Goal: Task Accomplishment & Management: Use online tool/utility

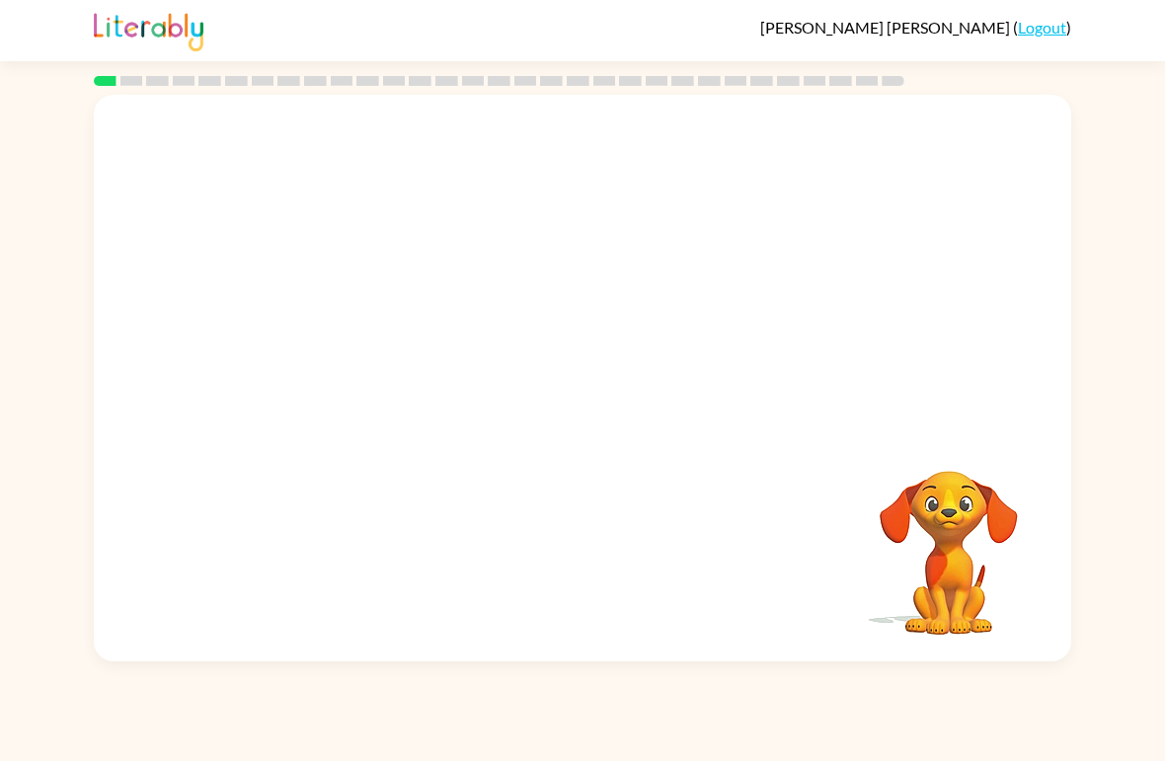
scroll to position [-44, 0]
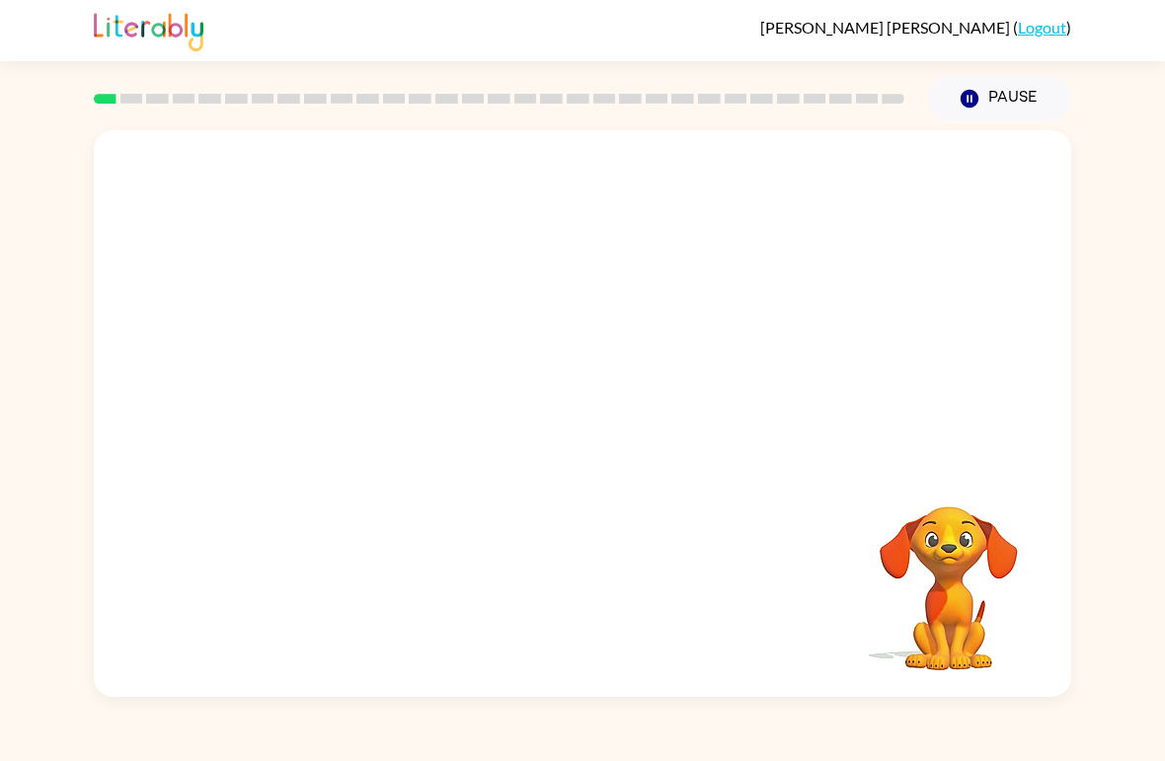
click at [982, 463] on div at bounding box center [582, 297] width 977 height 335
click at [1055, 386] on div at bounding box center [582, 297] width 977 height 335
click at [1040, 498] on video "Your browser must support playing .mp4 files to use Literably. Please try using…" at bounding box center [948, 574] width 197 height 197
click at [522, 310] on video "Your browser must support playing .mp4 files to use Literably. Please try using…" at bounding box center [582, 297] width 977 height 335
click at [585, 409] on div at bounding box center [582, 424] width 126 height 72
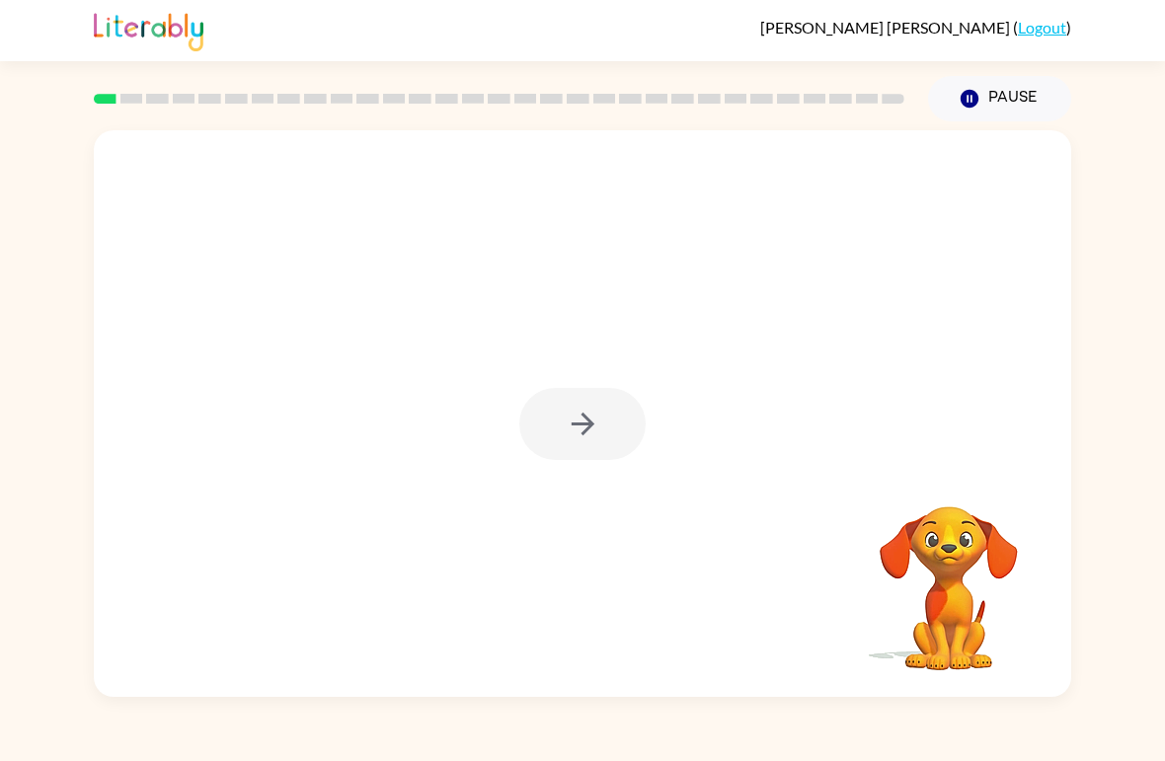
click at [615, 460] on div at bounding box center [582, 424] width 126 height 72
click at [582, 469] on div at bounding box center [582, 413] width 977 height 567
click at [613, 424] on div at bounding box center [582, 424] width 126 height 72
click at [620, 433] on div at bounding box center [582, 424] width 126 height 72
click at [601, 445] on button "button" at bounding box center [582, 424] width 126 height 72
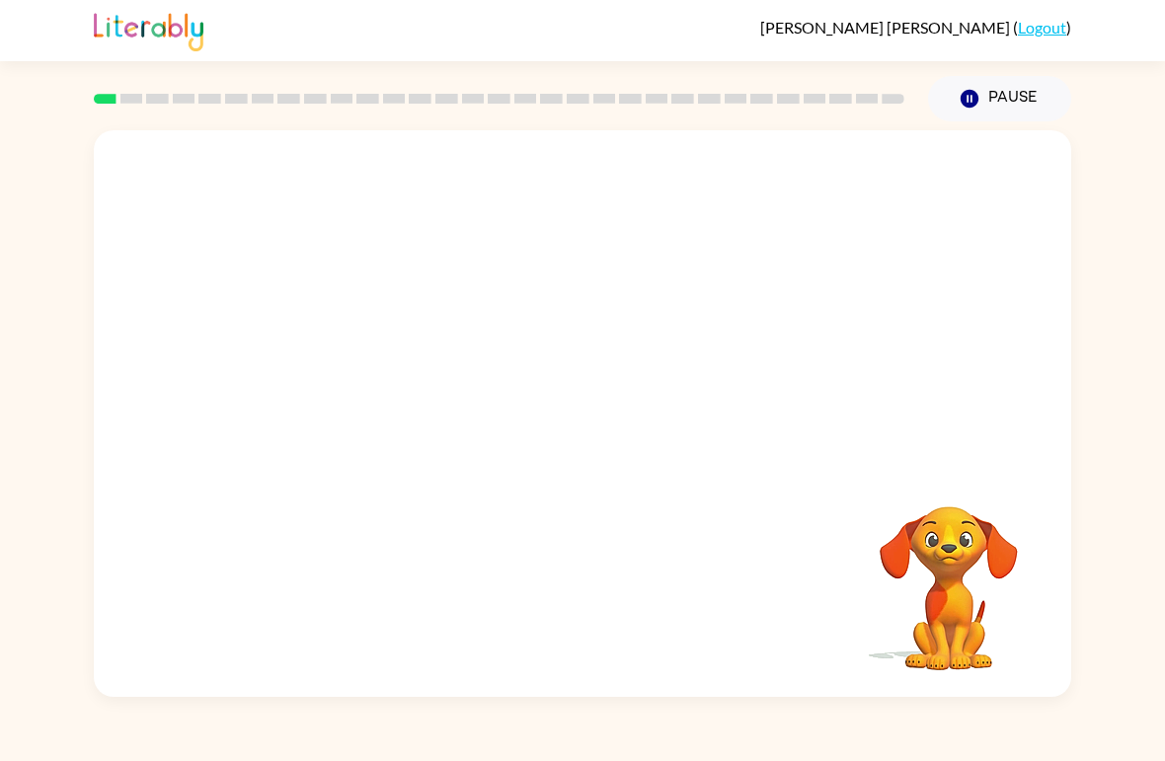
click at [606, 433] on div at bounding box center [582, 297] width 977 height 335
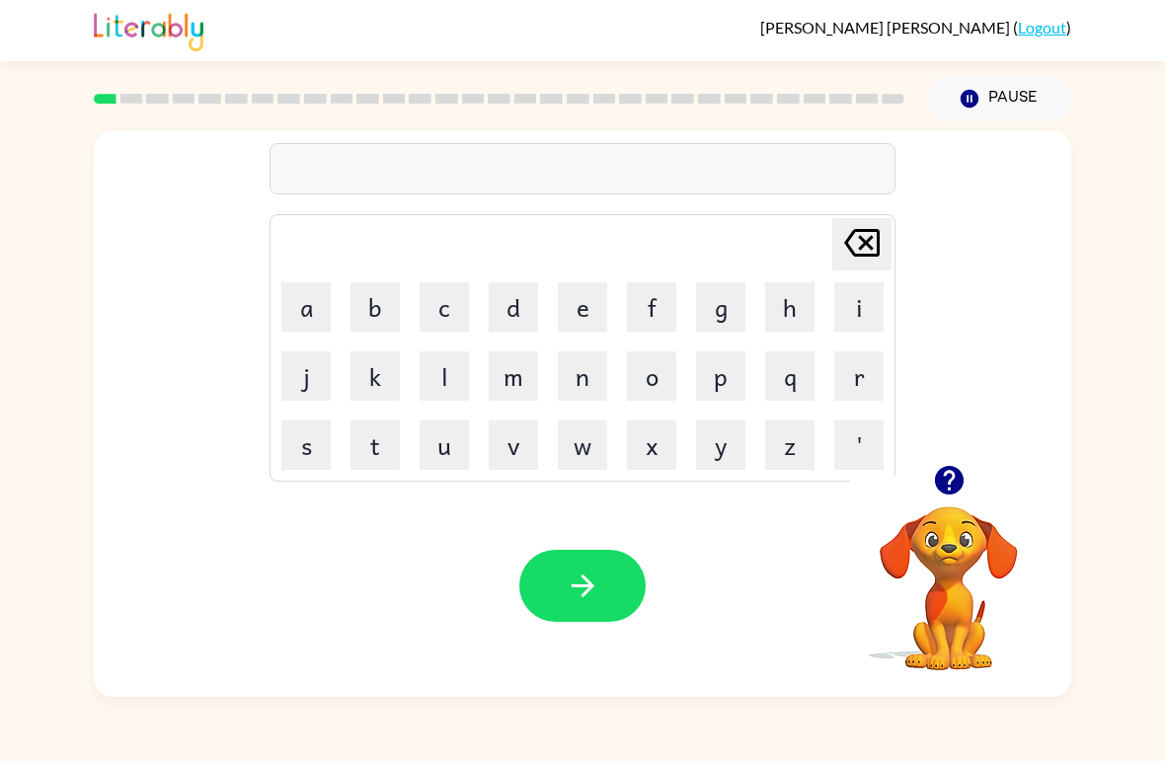
click at [708, 376] on button "p" at bounding box center [720, 375] width 49 height 49
click at [300, 305] on button "a" at bounding box center [305, 306] width 49 height 49
click at [515, 307] on button "d" at bounding box center [513, 306] width 49 height 49
click at [549, 580] on button "button" at bounding box center [582, 586] width 126 height 72
click at [729, 366] on button "p" at bounding box center [720, 375] width 49 height 49
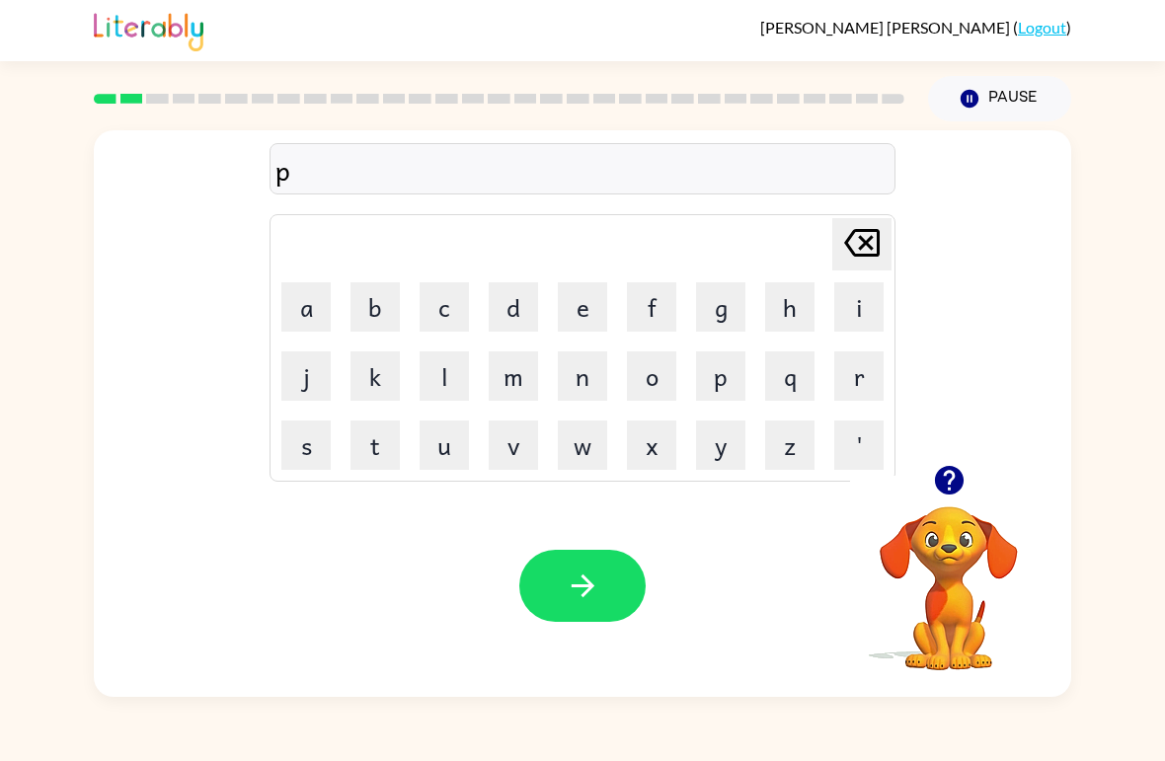
click at [304, 318] on button "a" at bounding box center [305, 306] width 49 height 49
click at [440, 372] on button "l" at bounding box center [444, 375] width 49 height 49
click at [602, 584] on button "button" at bounding box center [582, 586] width 126 height 72
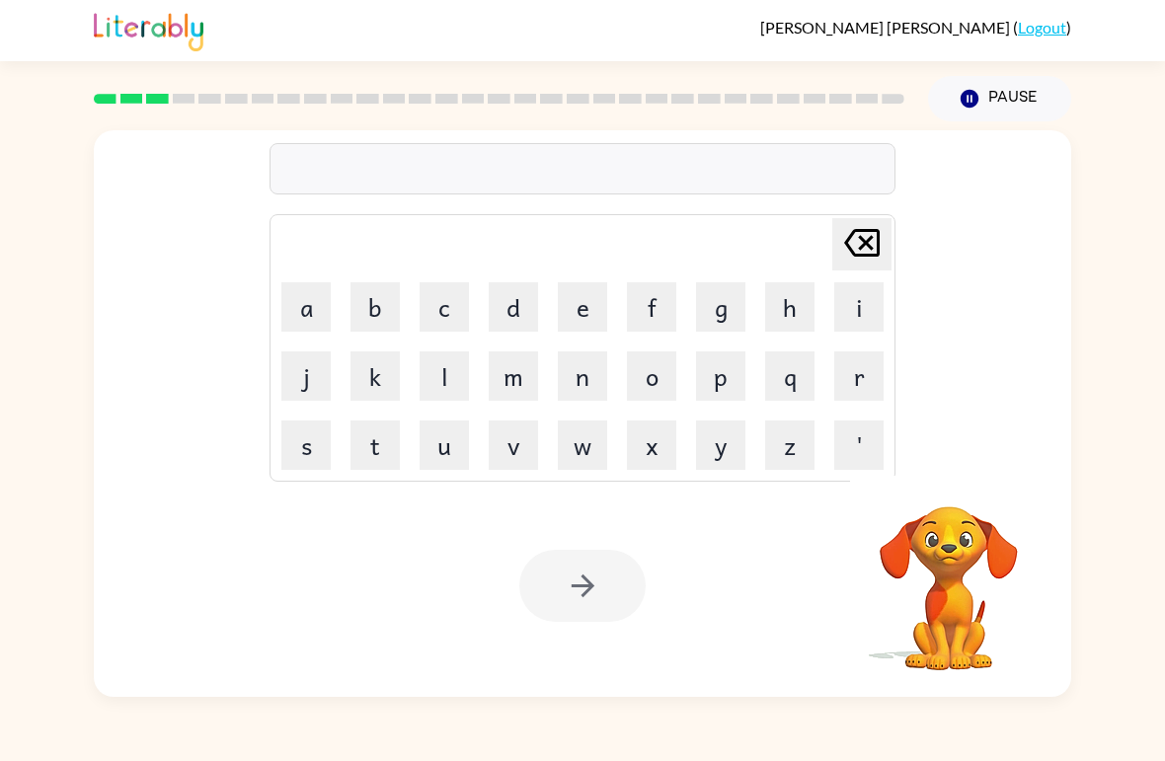
click at [585, 374] on button "n" at bounding box center [582, 375] width 49 height 49
click at [652, 379] on button "o" at bounding box center [651, 375] width 49 height 49
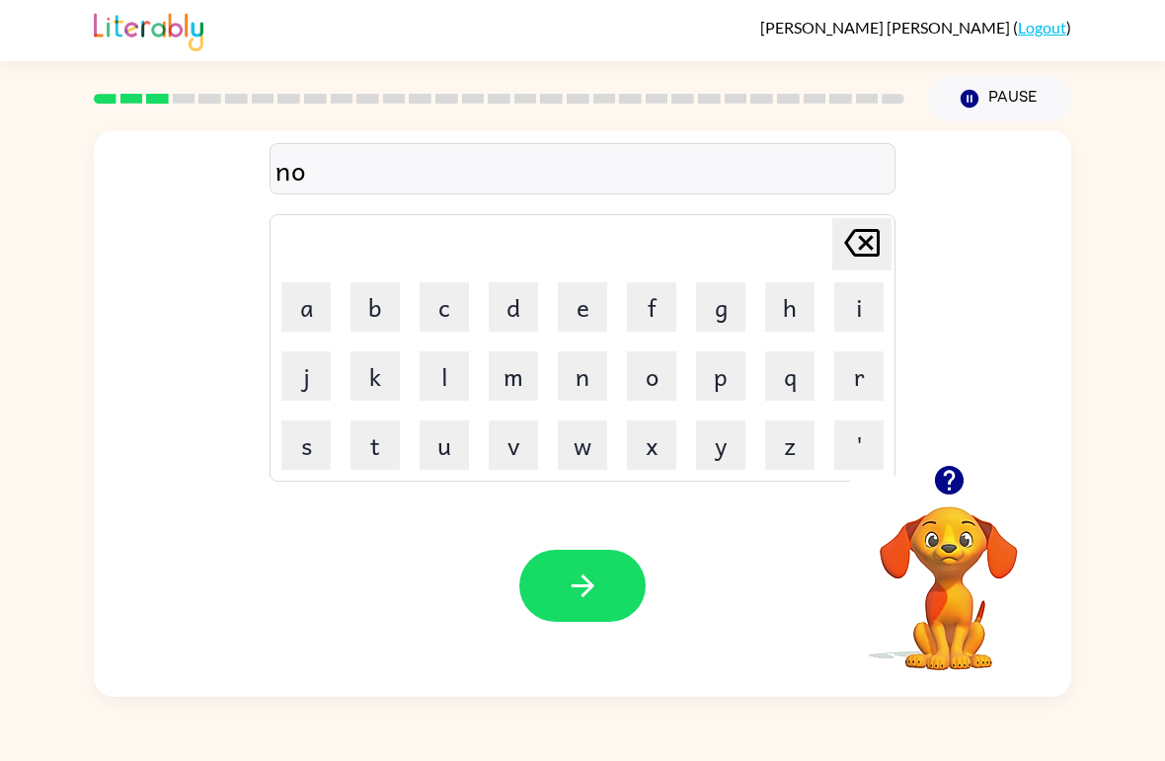
click at [872, 370] on button "r" at bounding box center [858, 375] width 49 height 49
click at [371, 383] on button "k" at bounding box center [374, 375] width 49 height 49
click at [605, 568] on button "button" at bounding box center [582, 586] width 126 height 72
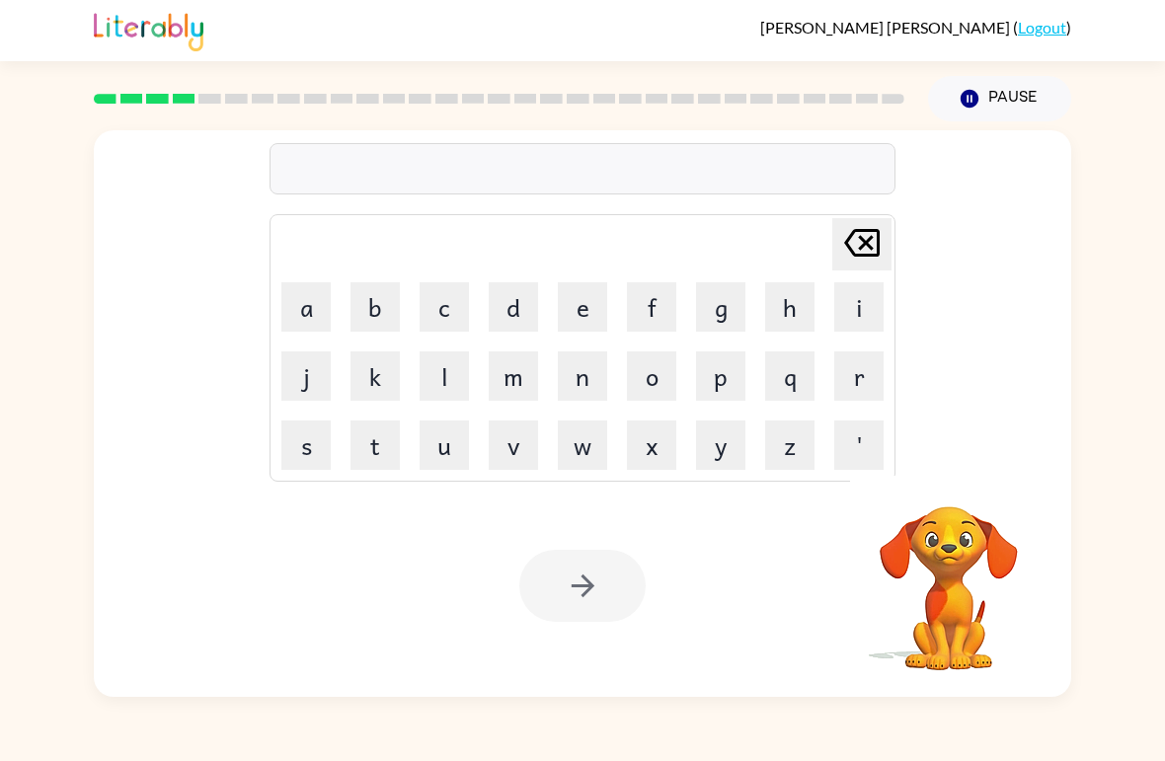
click at [311, 447] on button "s" at bounding box center [305, 445] width 49 height 49
click at [583, 447] on button "w" at bounding box center [582, 445] width 49 height 49
click at [850, 284] on button "i" at bounding box center [858, 306] width 49 height 49
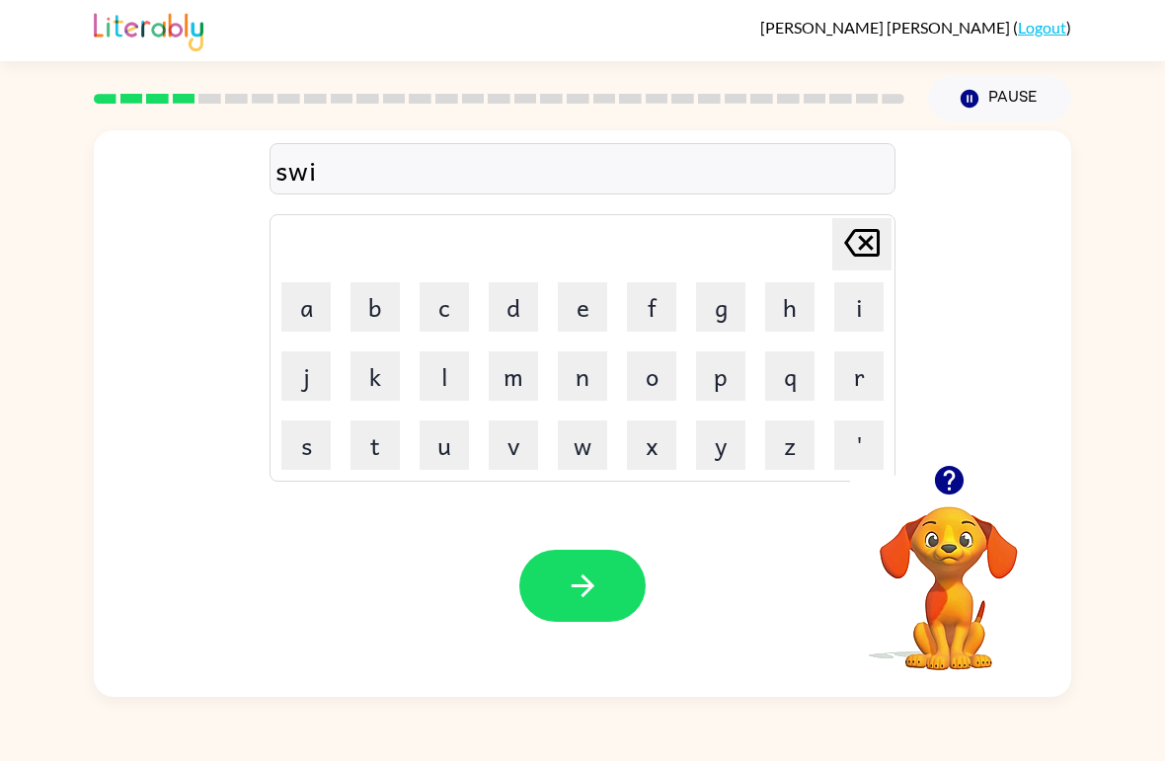
click at [516, 359] on button "m" at bounding box center [513, 375] width 49 height 49
click at [578, 561] on button "button" at bounding box center [582, 586] width 126 height 72
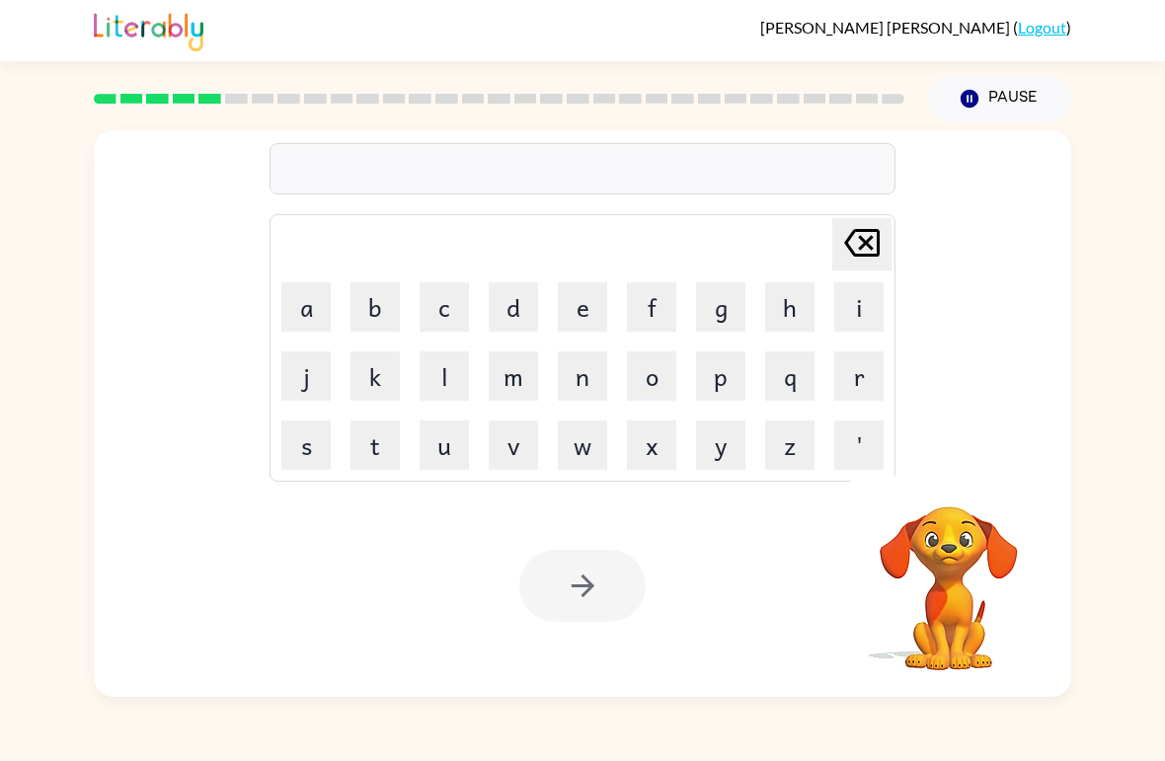
click at [292, 458] on button "s" at bounding box center [305, 445] width 49 height 49
click at [388, 386] on button "k" at bounding box center [374, 375] width 49 height 49
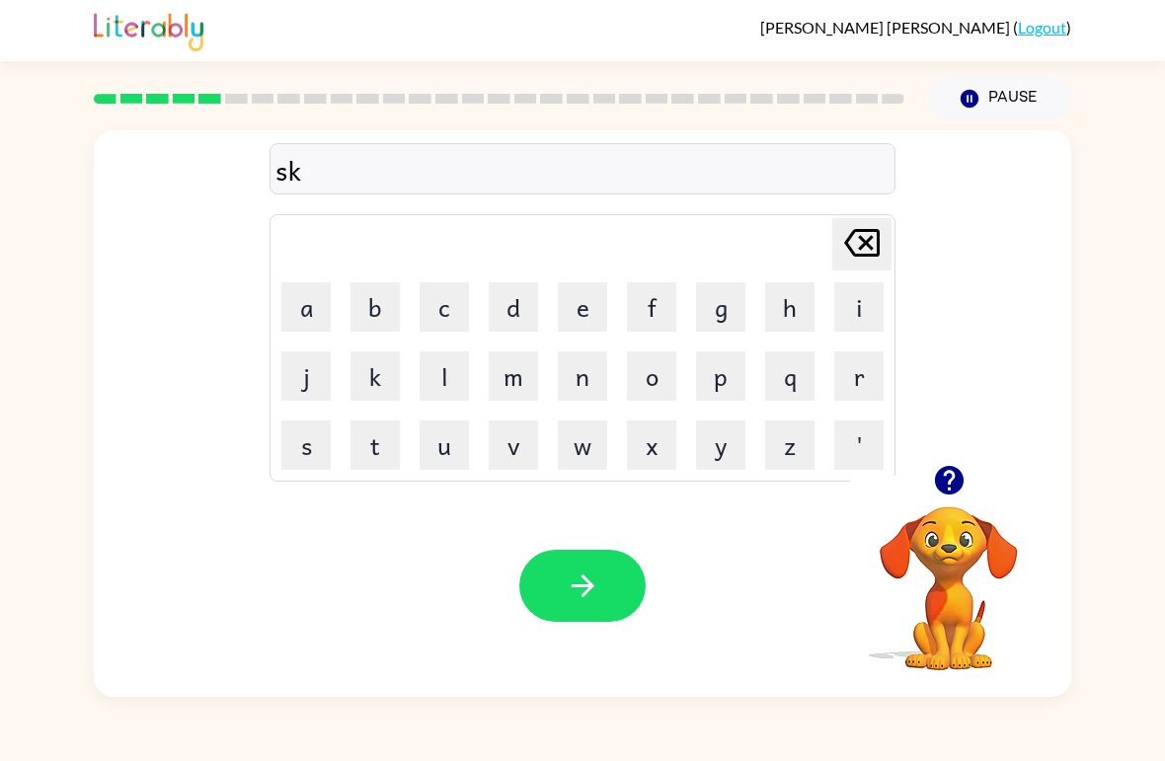
click at [650, 386] on button "o" at bounding box center [651, 375] width 49 height 49
click at [439, 443] on button "u" at bounding box center [444, 445] width 49 height 49
click at [374, 441] on button "t" at bounding box center [374, 445] width 49 height 49
click at [632, 611] on button "button" at bounding box center [582, 586] width 126 height 72
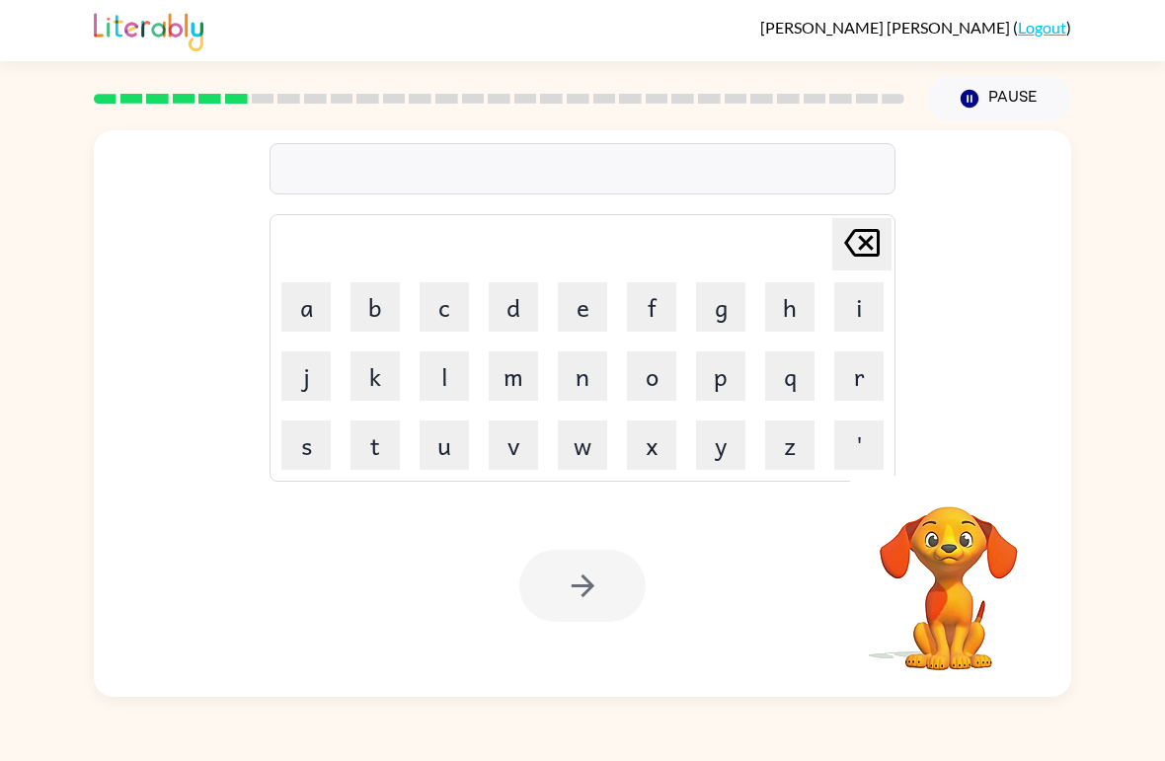
click at [608, 579] on div at bounding box center [582, 586] width 126 height 72
click at [290, 311] on button "a" at bounding box center [305, 306] width 49 height 49
click at [810, 464] on button "z" at bounding box center [789, 445] width 49 height 49
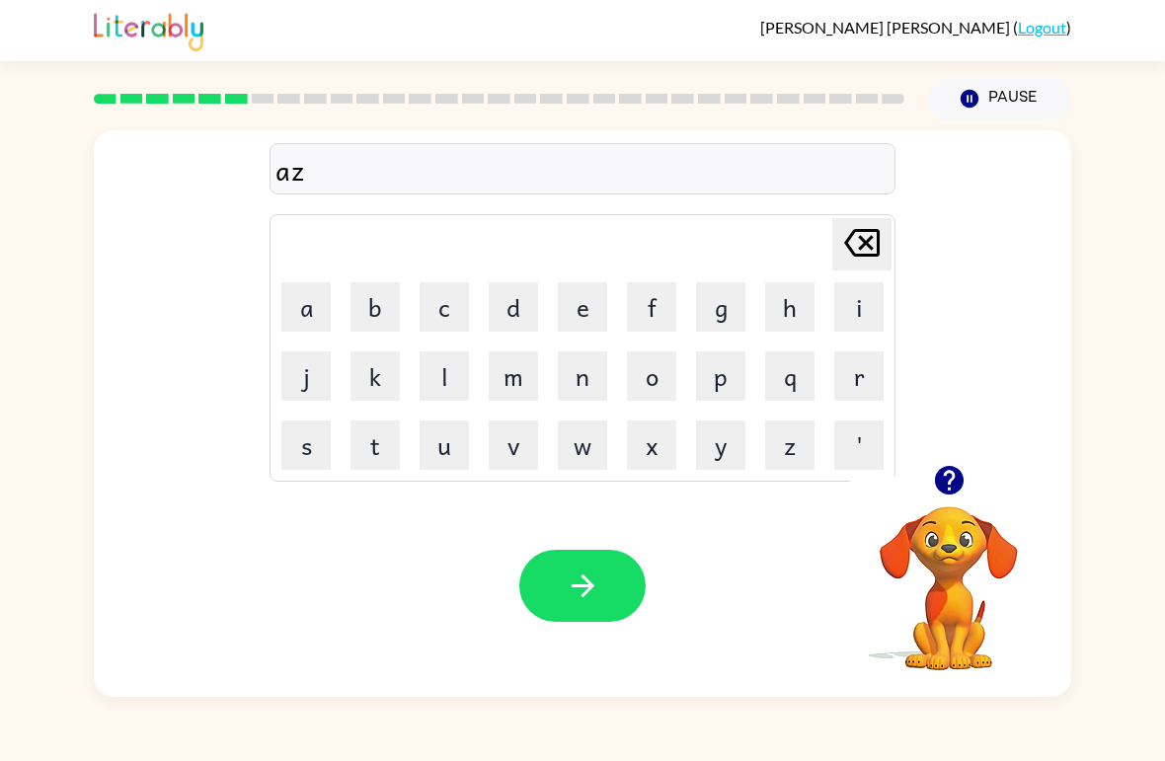
click at [858, 270] on div "[PERSON_NAME] last character input" at bounding box center [861, 244] width 47 height 50
click at [494, 394] on button "m" at bounding box center [513, 375] width 49 height 49
click at [515, 359] on button "m" at bounding box center [513, 375] width 49 height 49
click at [890, 235] on button "[PERSON_NAME] last character input" at bounding box center [861, 244] width 59 height 52
click at [860, 253] on icon "[PERSON_NAME] last character input" at bounding box center [861, 242] width 47 height 47
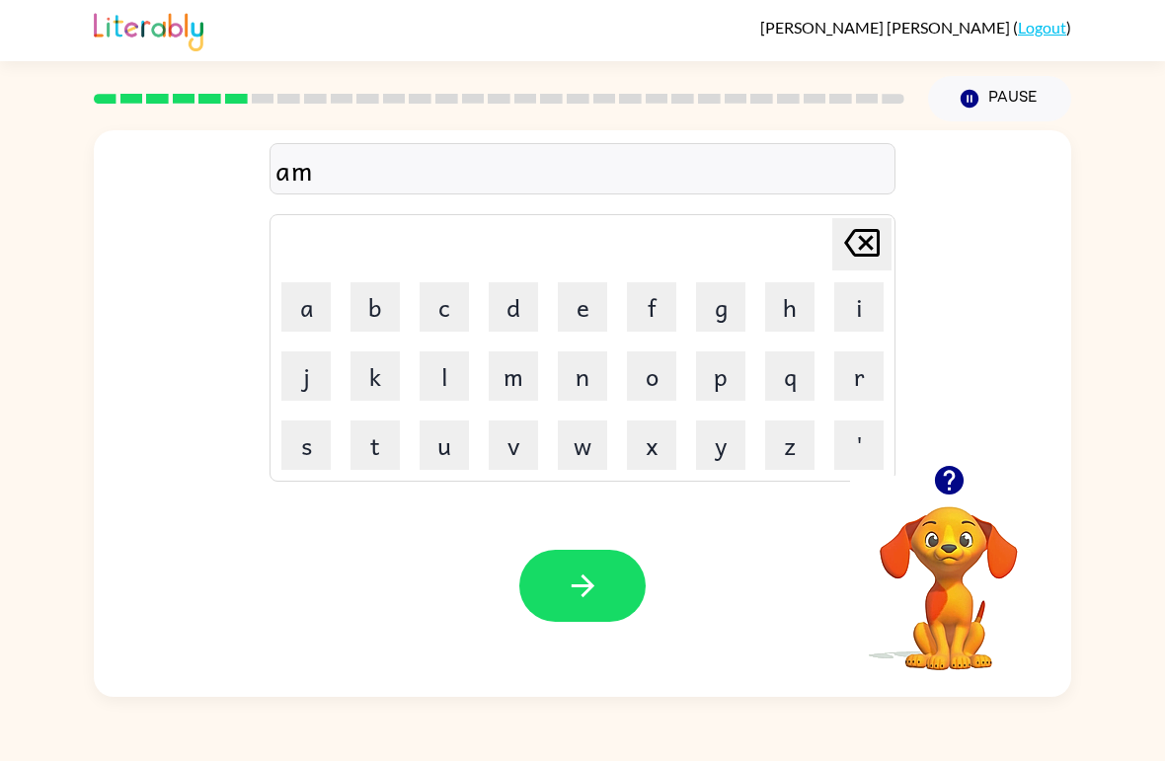
click at [860, 252] on icon "[PERSON_NAME] last character input" at bounding box center [861, 242] width 47 height 47
click at [315, 309] on button "a" at bounding box center [305, 306] width 49 height 49
click at [520, 376] on button "m" at bounding box center [513, 375] width 49 height 49
click at [519, 375] on button "m" at bounding box center [513, 375] width 49 height 49
click at [552, 582] on button "button" at bounding box center [582, 586] width 126 height 72
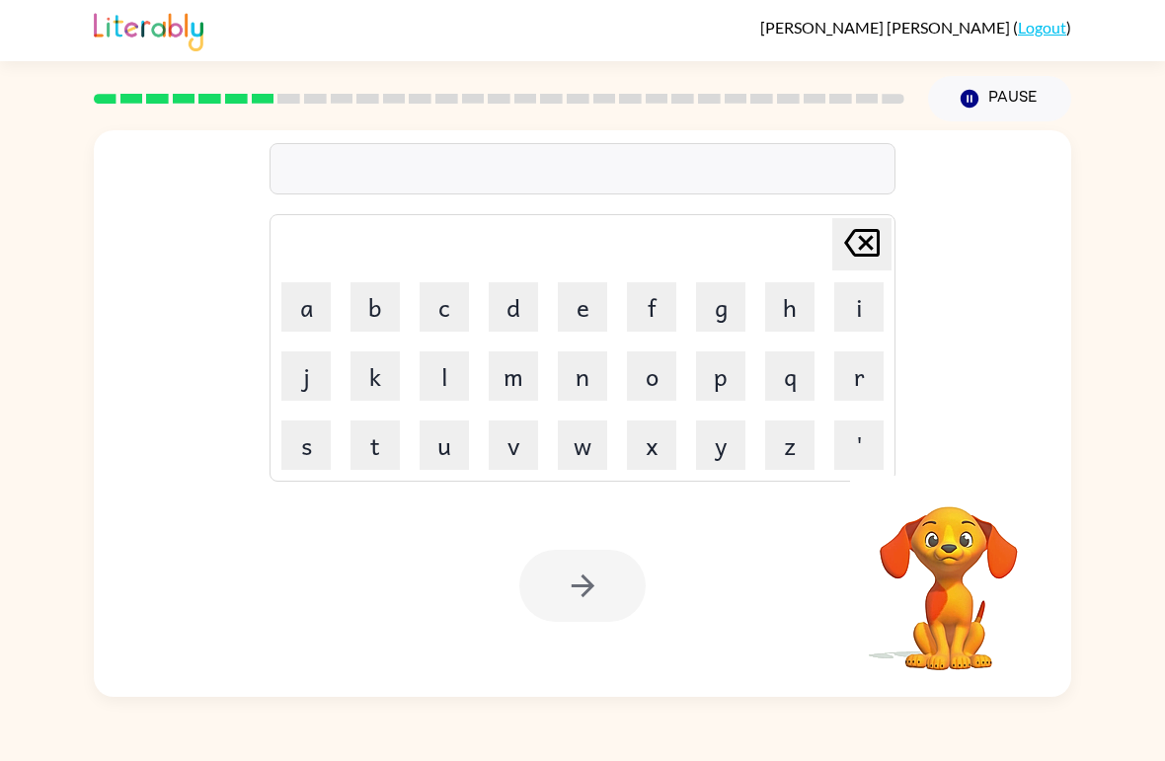
click at [312, 456] on button "s" at bounding box center [305, 445] width 49 height 49
click at [372, 376] on button "k" at bounding box center [374, 375] width 49 height 49
click at [811, 301] on button "h" at bounding box center [789, 306] width 49 height 49
click at [863, 236] on icon "[PERSON_NAME] last character input" at bounding box center [861, 242] width 47 height 47
click at [850, 306] on button "i" at bounding box center [858, 306] width 49 height 49
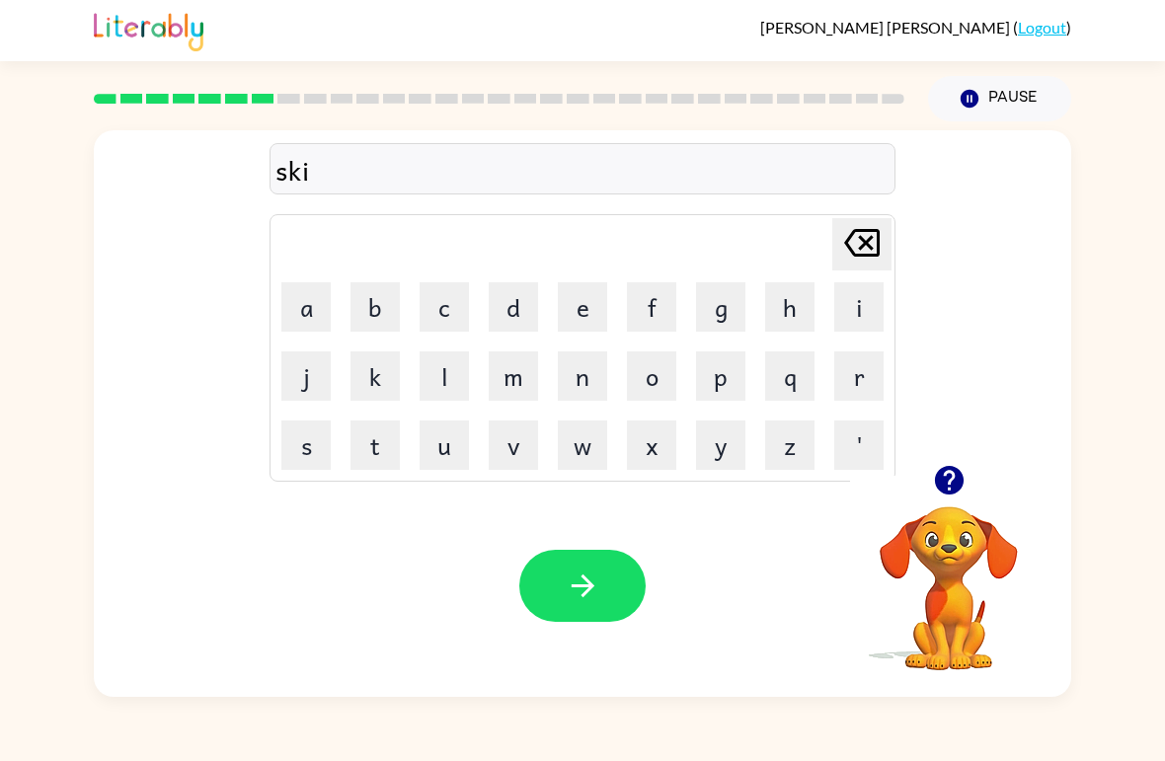
click at [362, 316] on button "b" at bounding box center [374, 306] width 49 height 49
click at [360, 271] on table "[PERSON_NAME] last character input a b c d e f g h i j k l m n o p q r s t u v …" at bounding box center [583, 348] width 624 height 266
click at [392, 302] on button "b" at bounding box center [374, 306] width 49 height 49
click at [443, 377] on button "l" at bounding box center [444, 375] width 49 height 49
click at [579, 314] on button "e" at bounding box center [582, 306] width 49 height 49
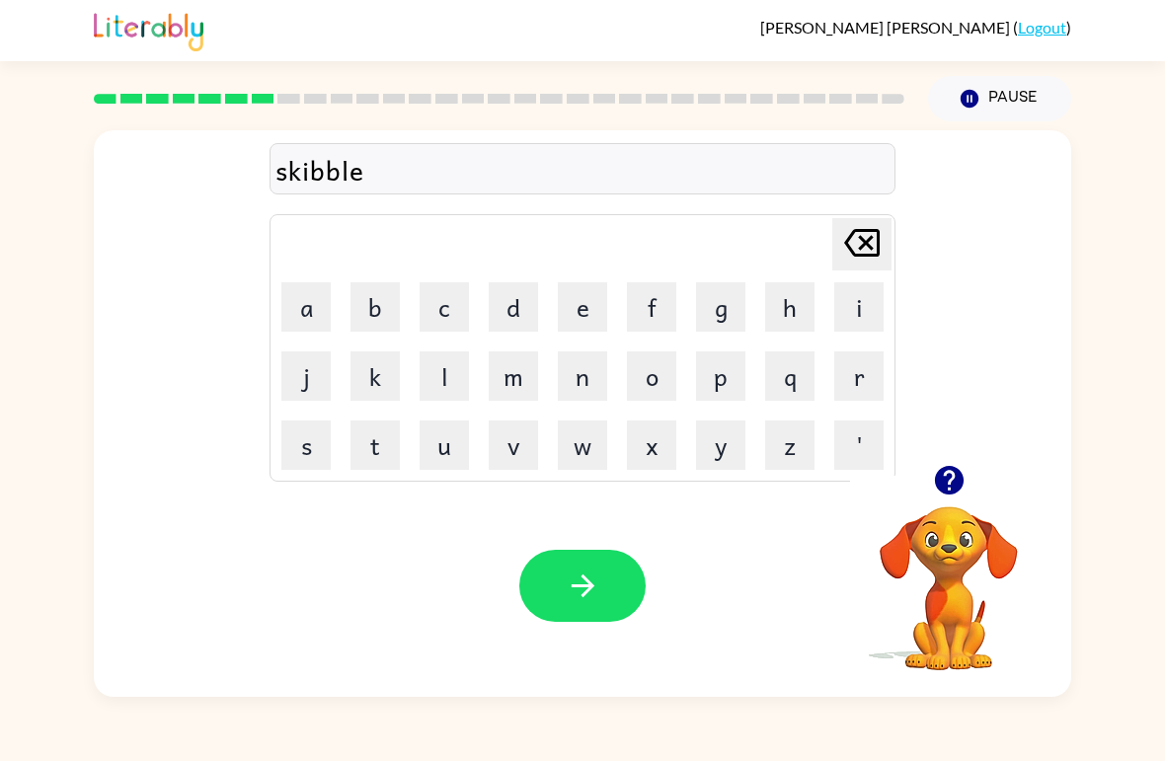
click at [609, 588] on button "button" at bounding box center [582, 586] width 126 height 72
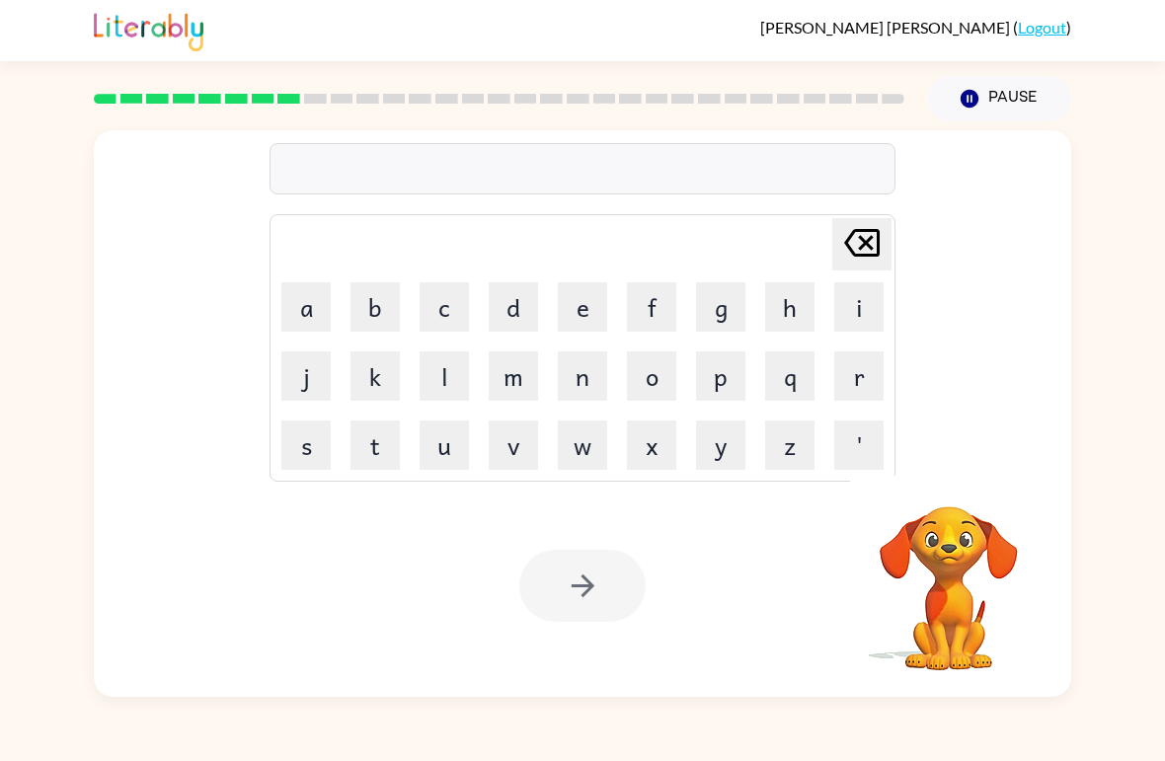
click at [1003, 277] on div "[PERSON_NAME] last character input a b c d e f g h i j k l m n o p q r s t u v …" at bounding box center [582, 297] width 977 height 335
click at [718, 304] on button "g" at bounding box center [720, 306] width 49 height 49
click at [866, 361] on button "r" at bounding box center [858, 375] width 49 height 49
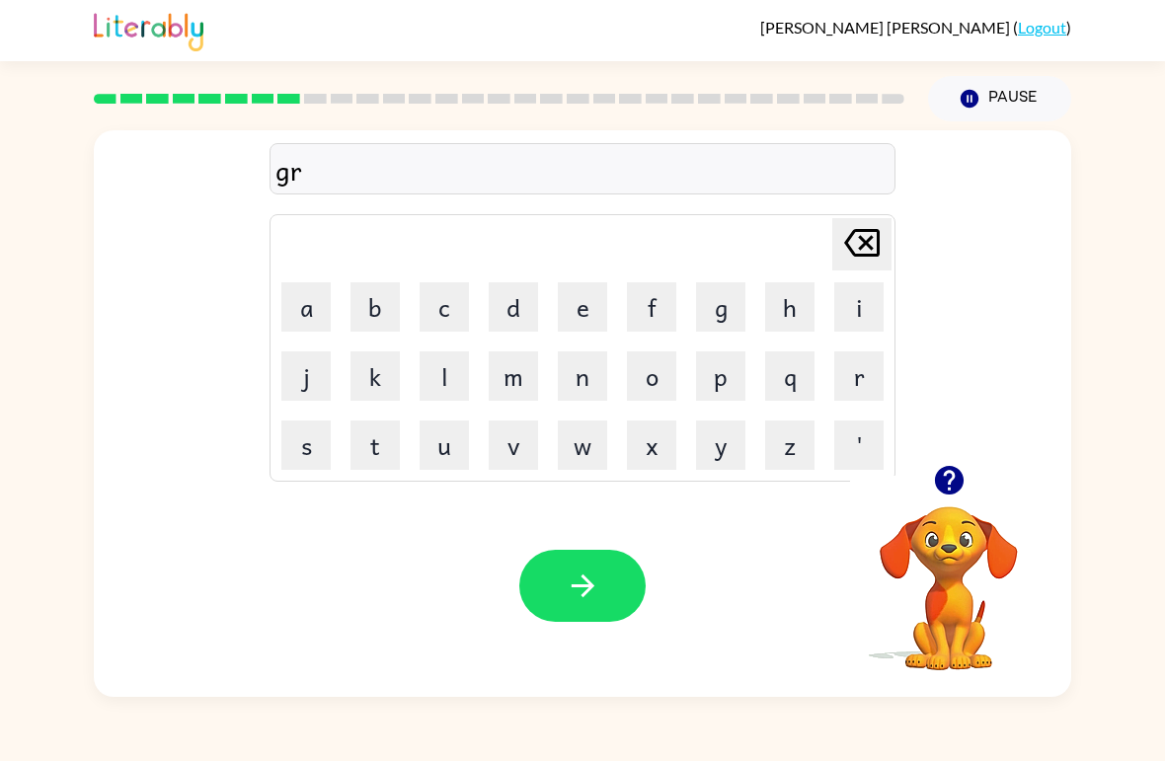
click at [300, 370] on button "j" at bounding box center [305, 375] width 49 height 49
click at [862, 224] on icon "[PERSON_NAME] last character input" at bounding box center [861, 242] width 47 height 47
click at [316, 300] on button "a" at bounding box center [305, 306] width 49 height 49
click at [662, 307] on button "f" at bounding box center [651, 306] width 49 height 49
click at [594, 621] on button "button" at bounding box center [582, 586] width 126 height 72
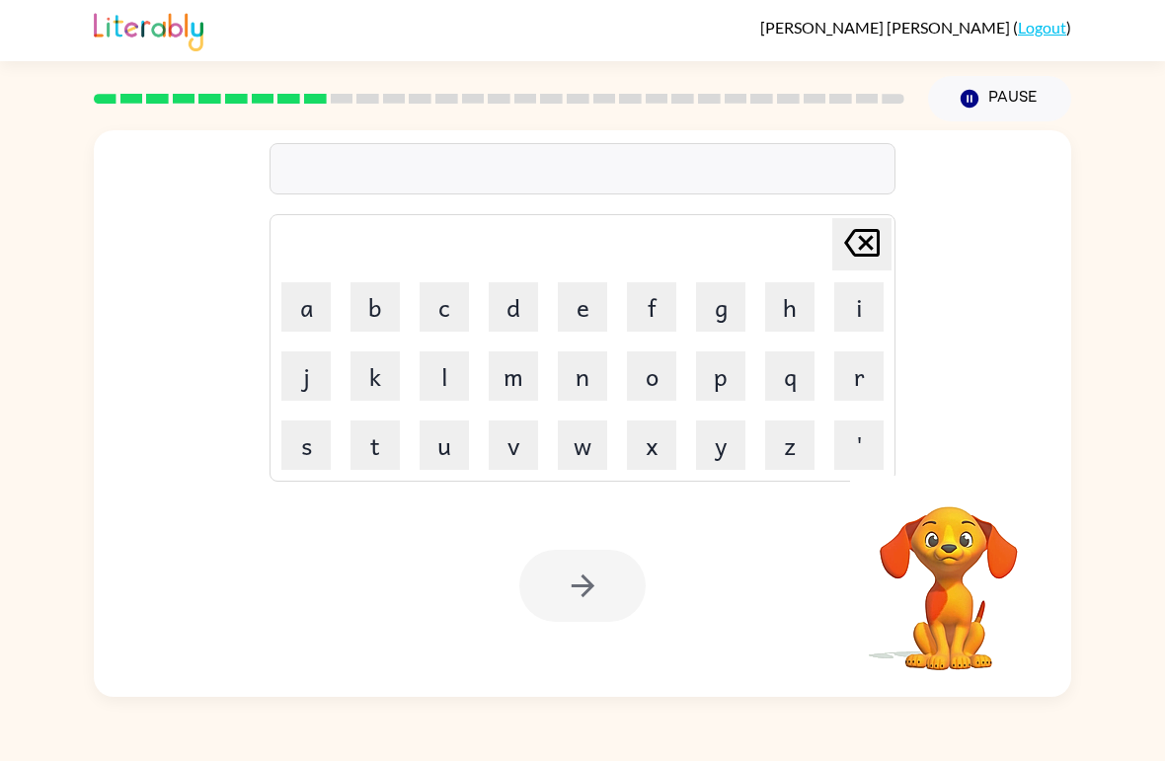
click at [740, 372] on button "p" at bounding box center [720, 375] width 49 height 49
click at [645, 373] on button "o" at bounding box center [651, 375] width 49 height 49
click at [872, 282] on button "i" at bounding box center [858, 306] width 49 height 49
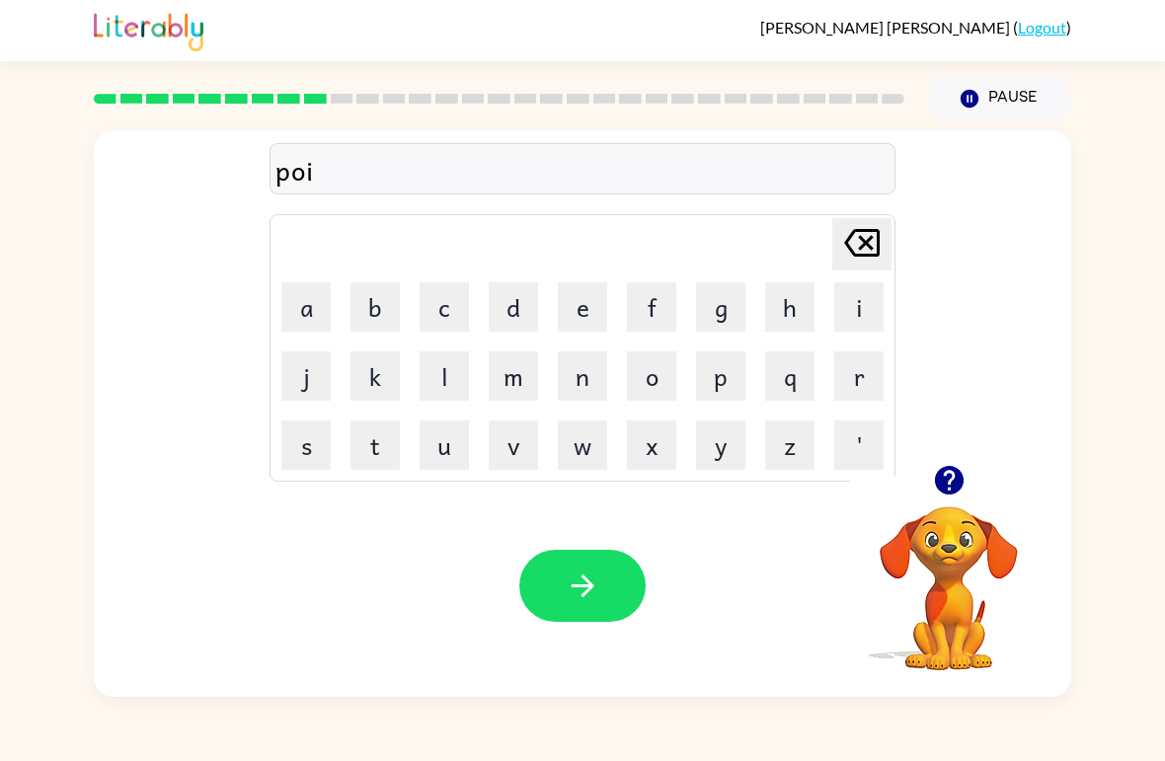
click at [581, 374] on button "n" at bounding box center [582, 375] width 49 height 49
click at [382, 447] on button "t" at bounding box center [374, 445] width 49 height 49
click at [616, 620] on button "button" at bounding box center [582, 586] width 126 height 72
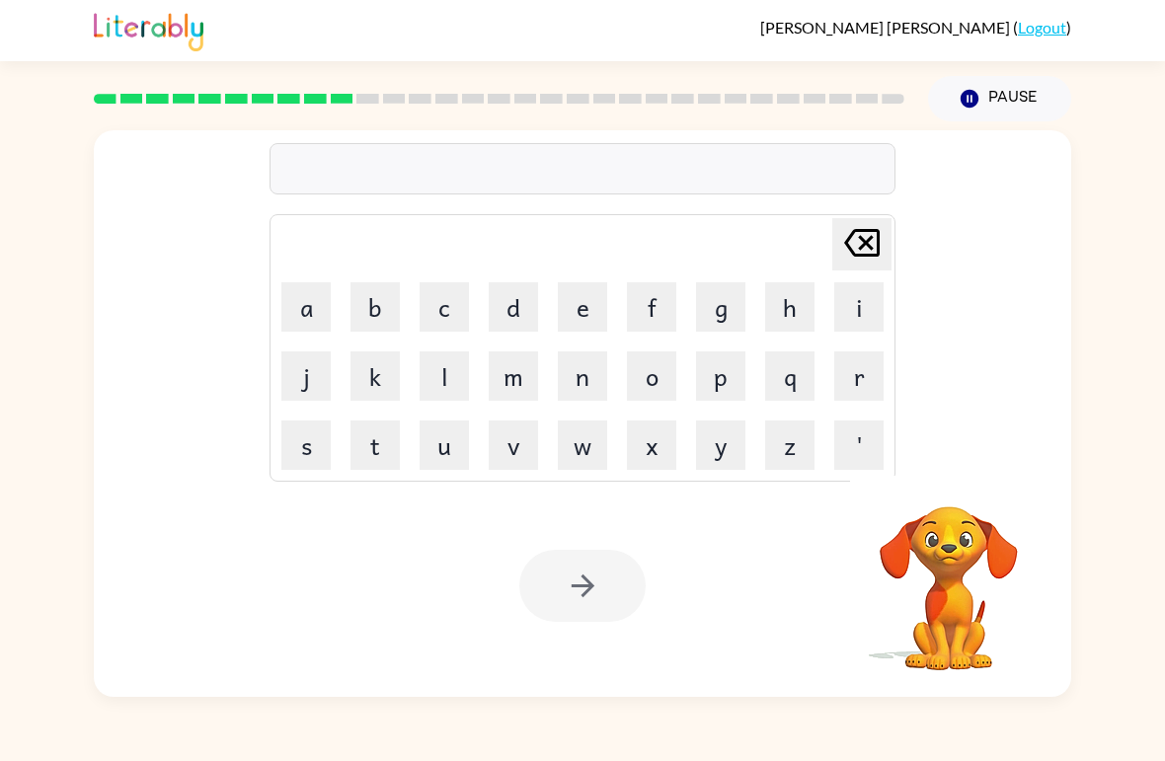
click at [439, 455] on button "u" at bounding box center [444, 445] width 49 height 49
click at [588, 361] on button "n" at bounding box center [582, 375] width 49 height 49
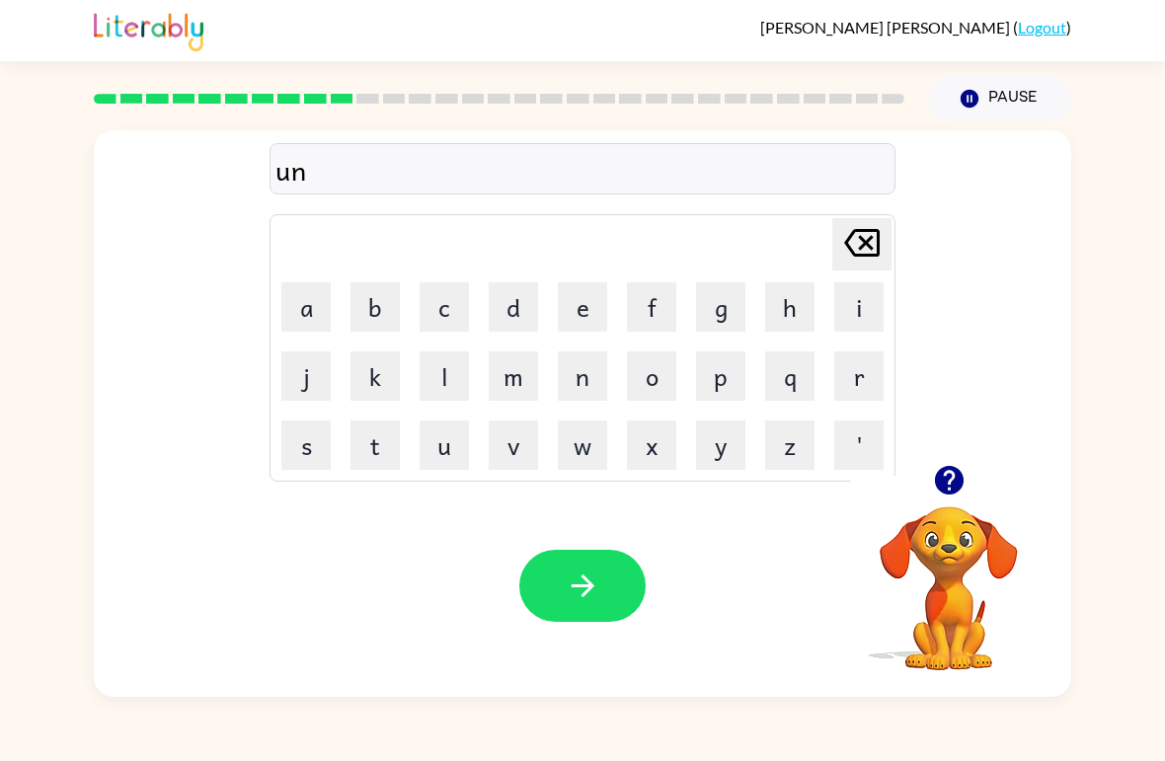
click at [659, 319] on button "f" at bounding box center [651, 306] width 49 height 49
click at [652, 352] on button "o" at bounding box center [651, 375] width 49 height 49
click at [443, 369] on button "l" at bounding box center [444, 375] width 49 height 49
click at [521, 285] on button "d" at bounding box center [513, 306] width 49 height 49
click at [622, 619] on button "button" at bounding box center [582, 586] width 126 height 72
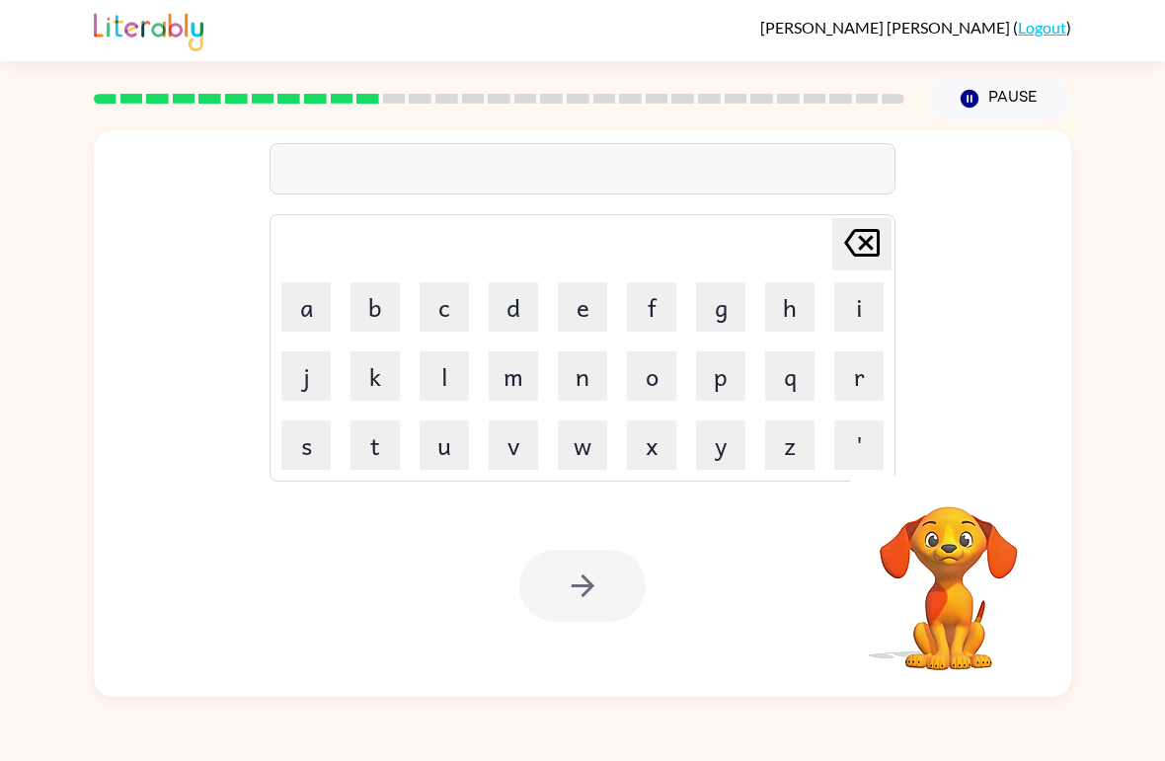
click at [360, 314] on button "b" at bounding box center [374, 306] width 49 height 49
click at [853, 228] on icon "[PERSON_NAME] last character input" at bounding box center [861, 242] width 47 height 47
click at [518, 455] on button "v" at bounding box center [513, 445] width 49 height 49
click at [646, 374] on button "o" at bounding box center [651, 375] width 49 height 49
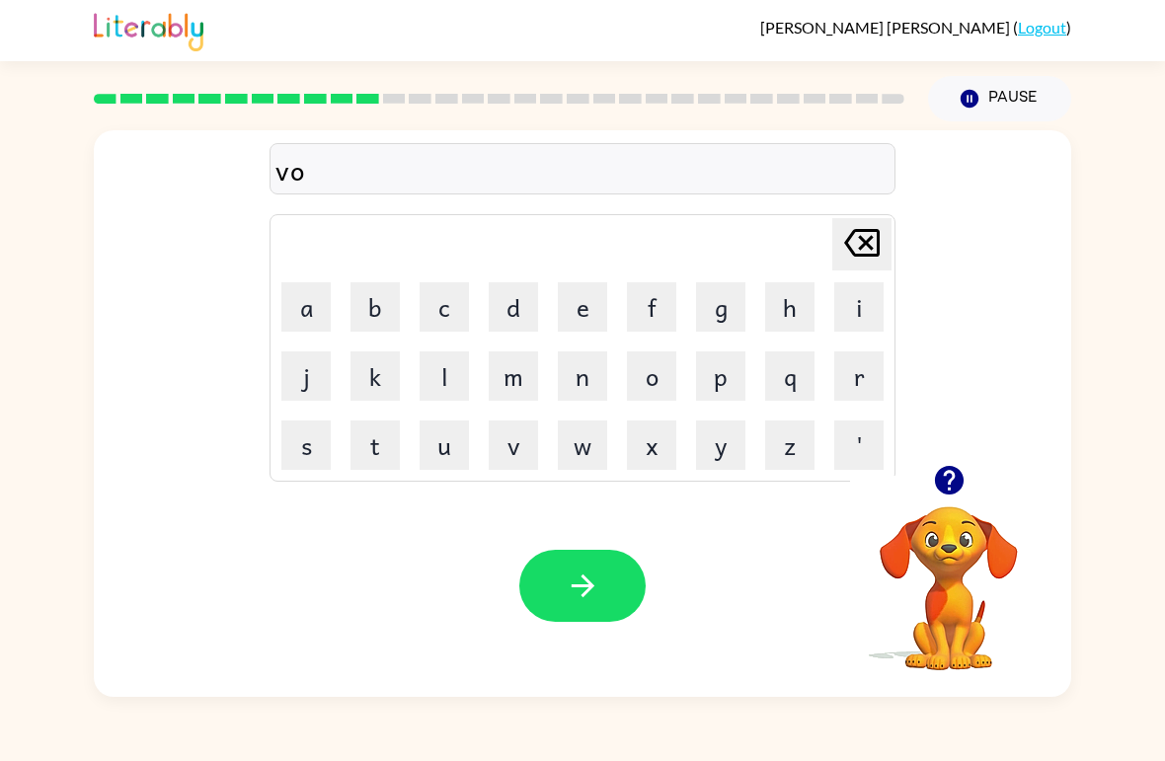
click at [829, 309] on td "i" at bounding box center [858, 306] width 67 height 67
click at [858, 299] on button "i" at bounding box center [858, 306] width 49 height 49
click at [383, 453] on button "t" at bounding box center [374, 445] width 49 height 49
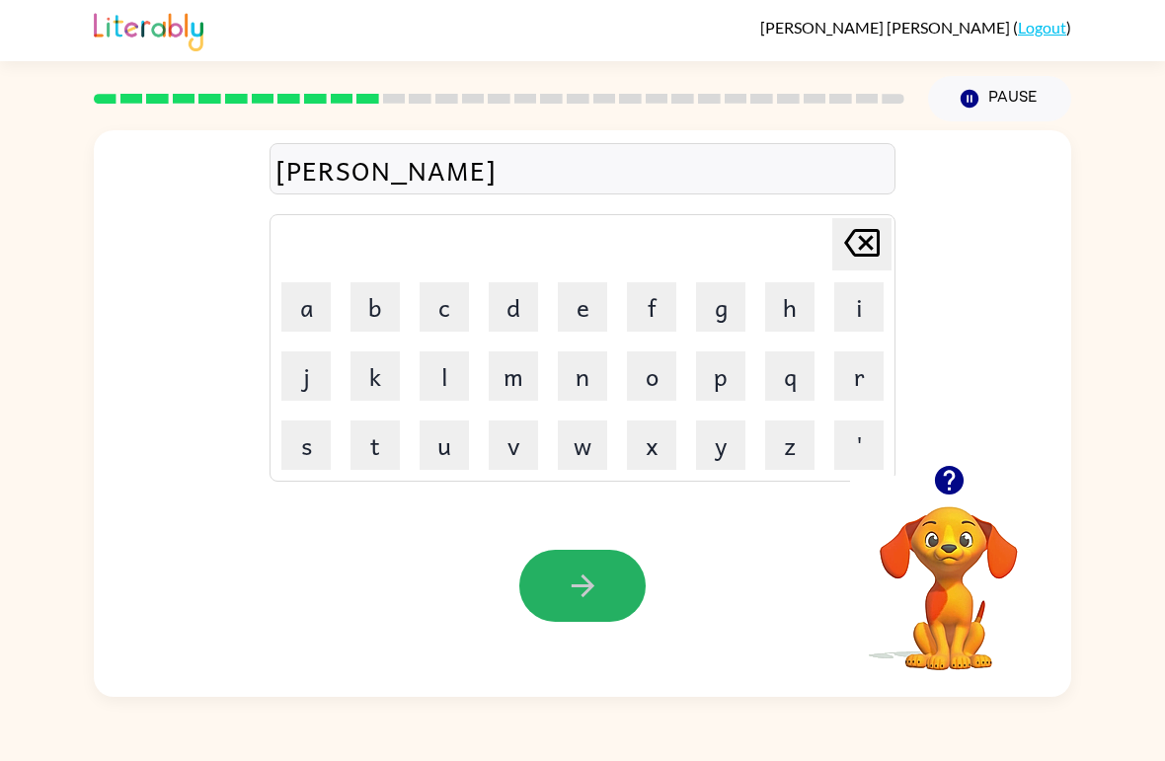
click at [603, 593] on button "button" at bounding box center [582, 586] width 126 height 72
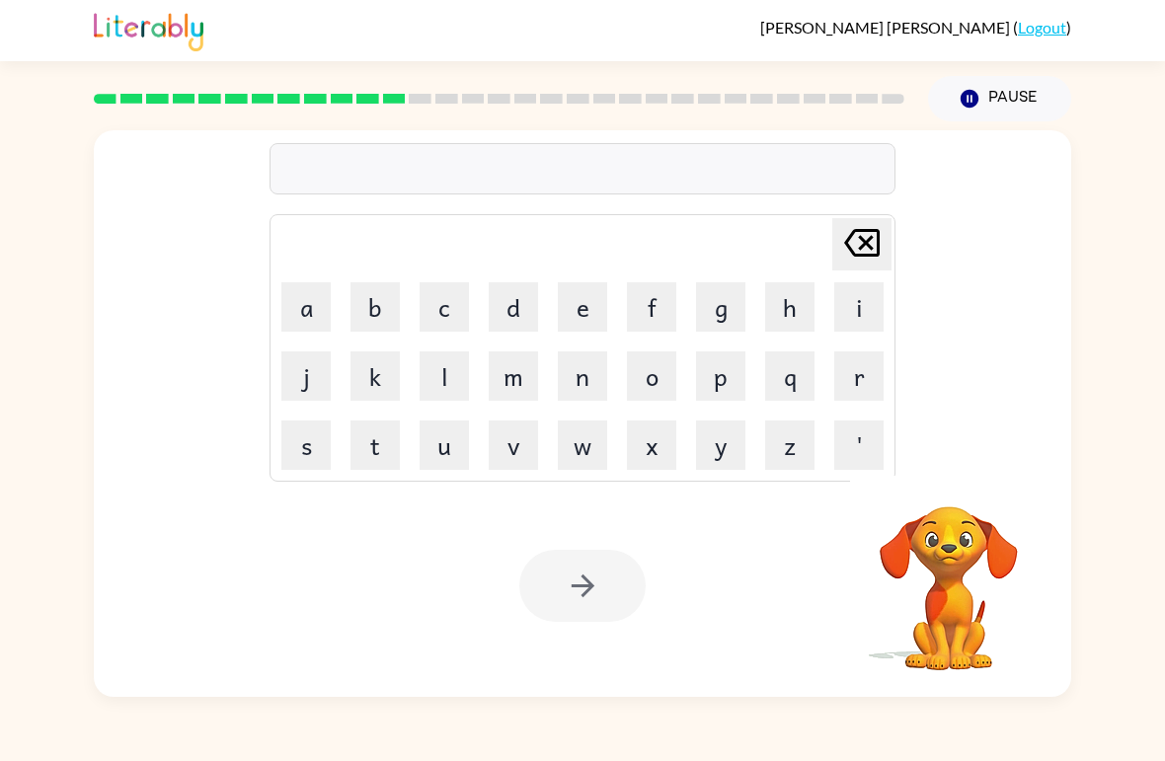
click at [365, 463] on button "t" at bounding box center [374, 445] width 49 height 49
click at [519, 372] on button "m" at bounding box center [513, 375] width 49 height 49
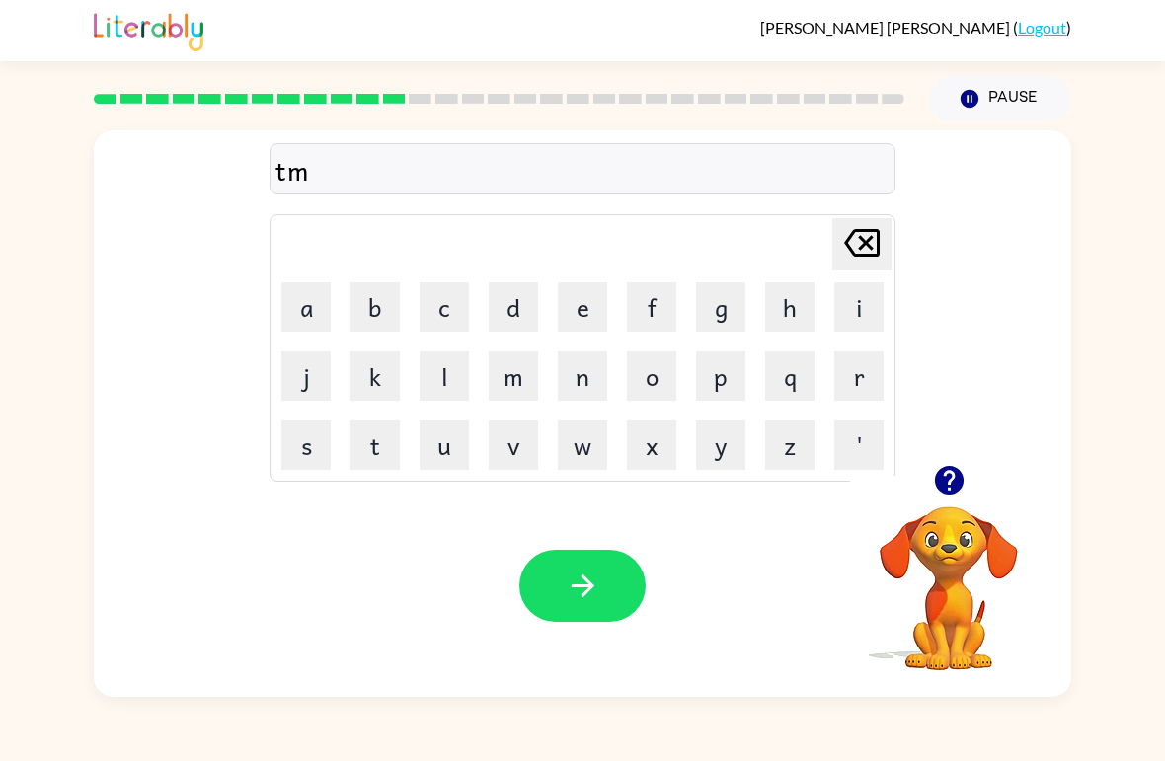
click at [853, 299] on button "i" at bounding box center [858, 306] width 49 height 49
click at [865, 254] on icon "[PERSON_NAME] last character input" at bounding box center [861, 242] width 47 height 47
click at [864, 253] on icon "[PERSON_NAME] last character input" at bounding box center [861, 242] width 47 height 47
click at [871, 253] on icon "[PERSON_NAME] last character input" at bounding box center [861, 242] width 47 height 47
click at [870, 253] on icon "[PERSON_NAME] last character input" at bounding box center [861, 242] width 47 height 47
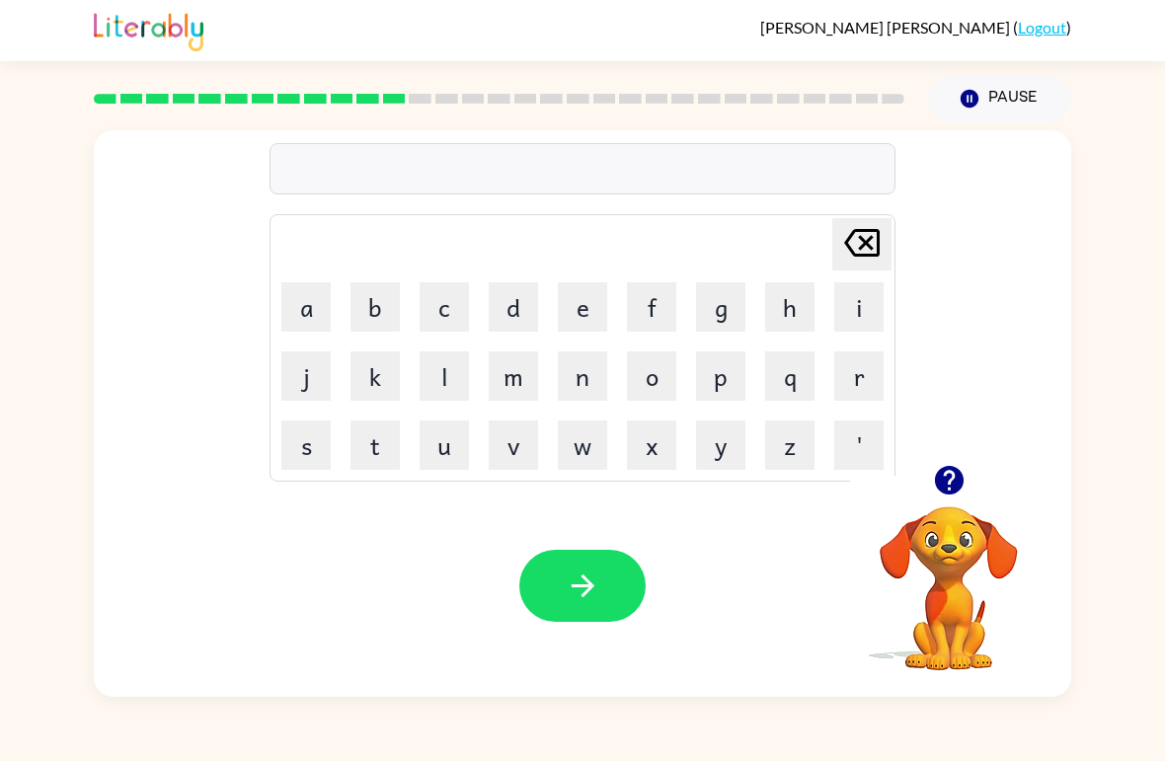
click at [527, 392] on button "m" at bounding box center [513, 375] width 49 height 49
click at [801, 300] on button "h" at bounding box center [789, 306] width 49 height 49
click at [859, 249] on icon at bounding box center [862, 243] width 36 height 28
click at [857, 306] on button "i" at bounding box center [858, 306] width 49 height 49
click at [307, 452] on button "s" at bounding box center [305, 445] width 49 height 49
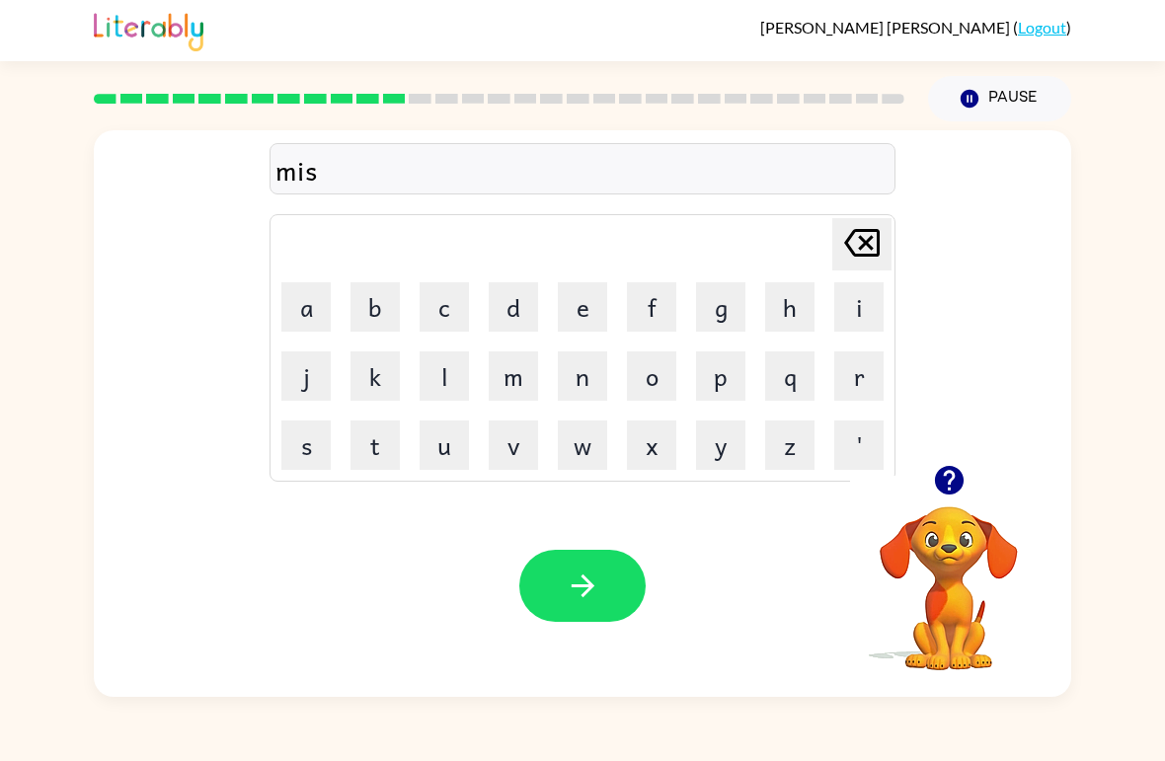
click at [375, 437] on button "t" at bounding box center [374, 445] width 49 height 49
click at [322, 295] on button "a" at bounding box center [305, 306] width 49 height 49
click at [362, 391] on button "k" at bounding box center [374, 375] width 49 height 49
click at [585, 315] on button "e" at bounding box center [582, 306] width 49 height 49
click at [608, 589] on button "button" at bounding box center [582, 586] width 126 height 72
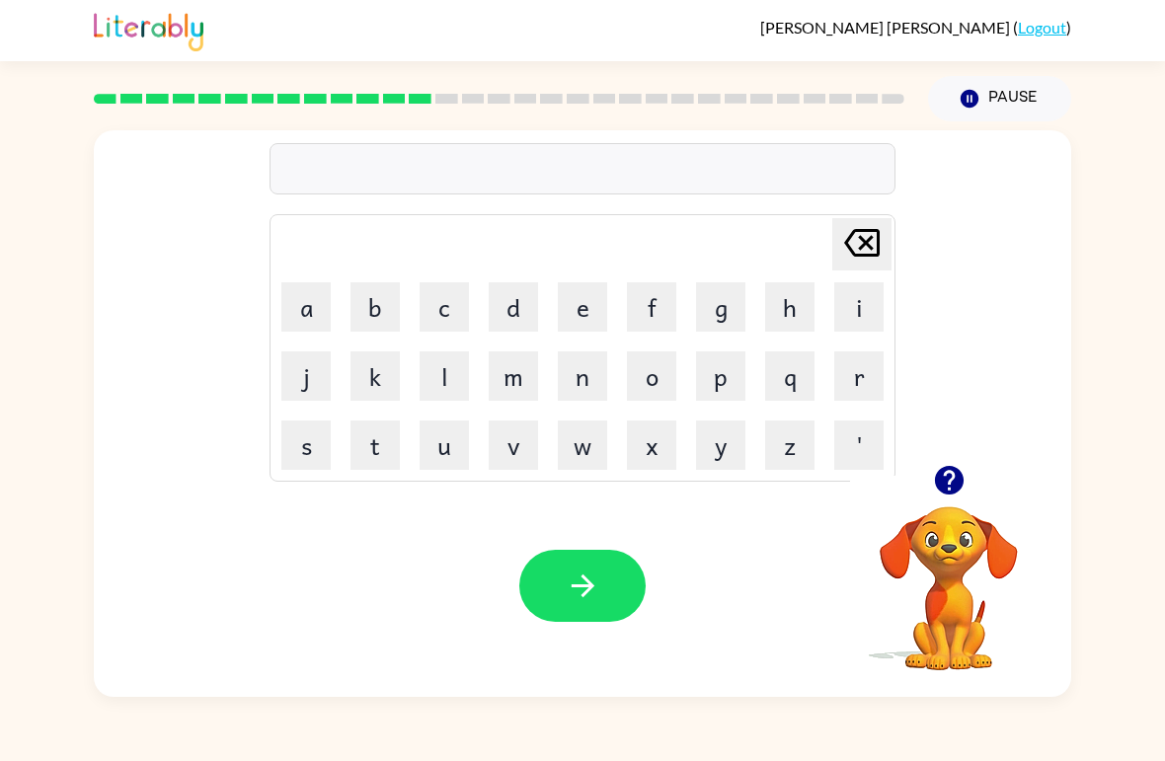
click at [368, 369] on button "k" at bounding box center [374, 375] width 49 height 49
click at [850, 297] on button "i" at bounding box center [858, 306] width 49 height 49
click at [577, 357] on button "n" at bounding box center [582, 375] width 49 height 49
click at [518, 298] on button "d" at bounding box center [513, 306] width 49 height 49
click at [452, 371] on button "l" at bounding box center [444, 375] width 49 height 49
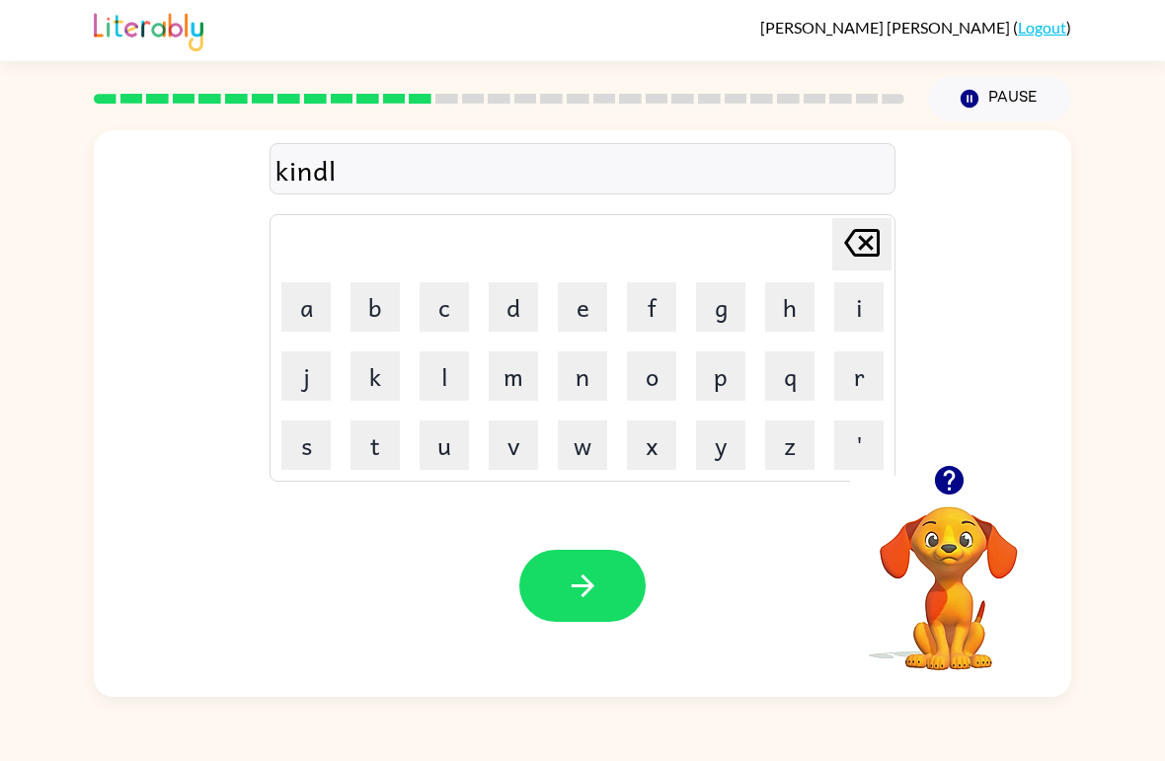
click at [581, 287] on button "e" at bounding box center [582, 306] width 49 height 49
click at [633, 593] on button "button" at bounding box center [582, 586] width 126 height 72
click at [940, 465] on icon "button" at bounding box center [949, 480] width 35 height 35
click at [522, 308] on button "d" at bounding box center [513, 306] width 49 height 49
click at [839, 302] on button "i" at bounding box center [858, 306] width 49 height 49
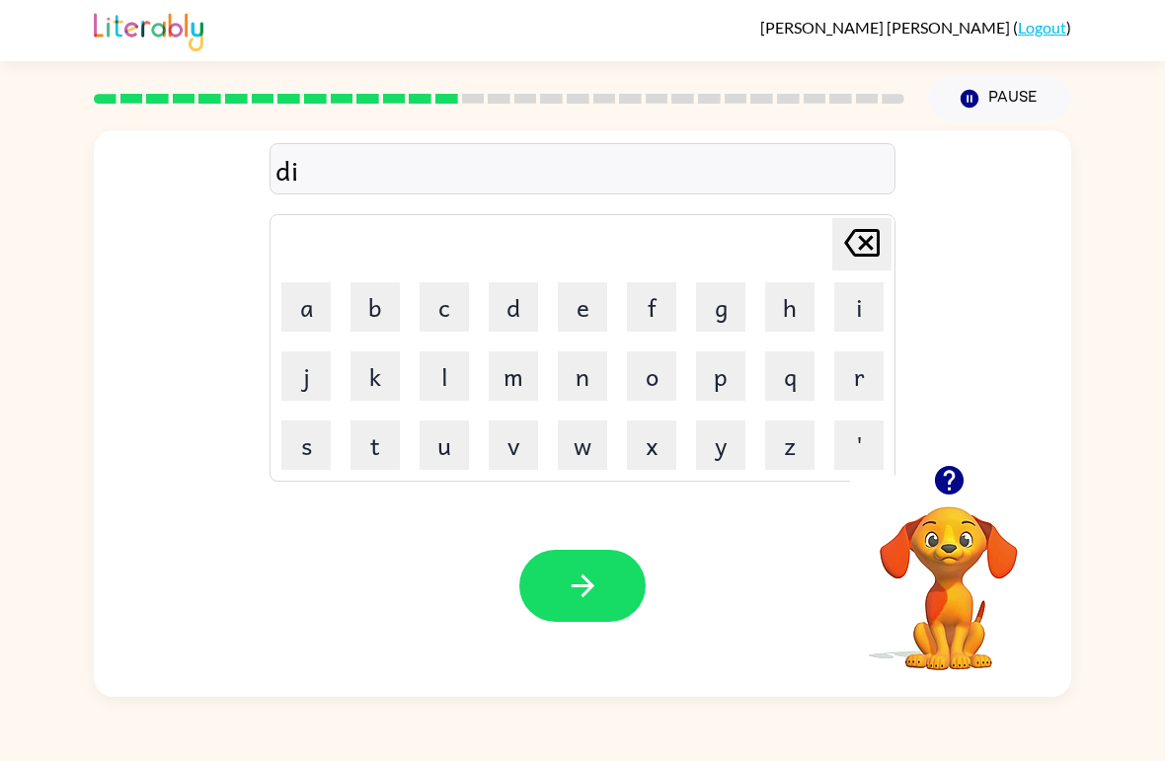
click at [440, 346] on td "l" at bounding box center [444, 376] width 67 height 67
click at [464, 398] on button "l" at bounding box center [444, 375] width 49 height 49
click at [293, 458] on button "s" at bounding box center [305, 445] width 49 height 49
click at [706, 432] on button "y" at bounding box center [720, 445] width 49 height 49
click at [857, 244] on icon "[PERSON_NAME] last character input" at bounding box center [861, 242] width 47 height 47
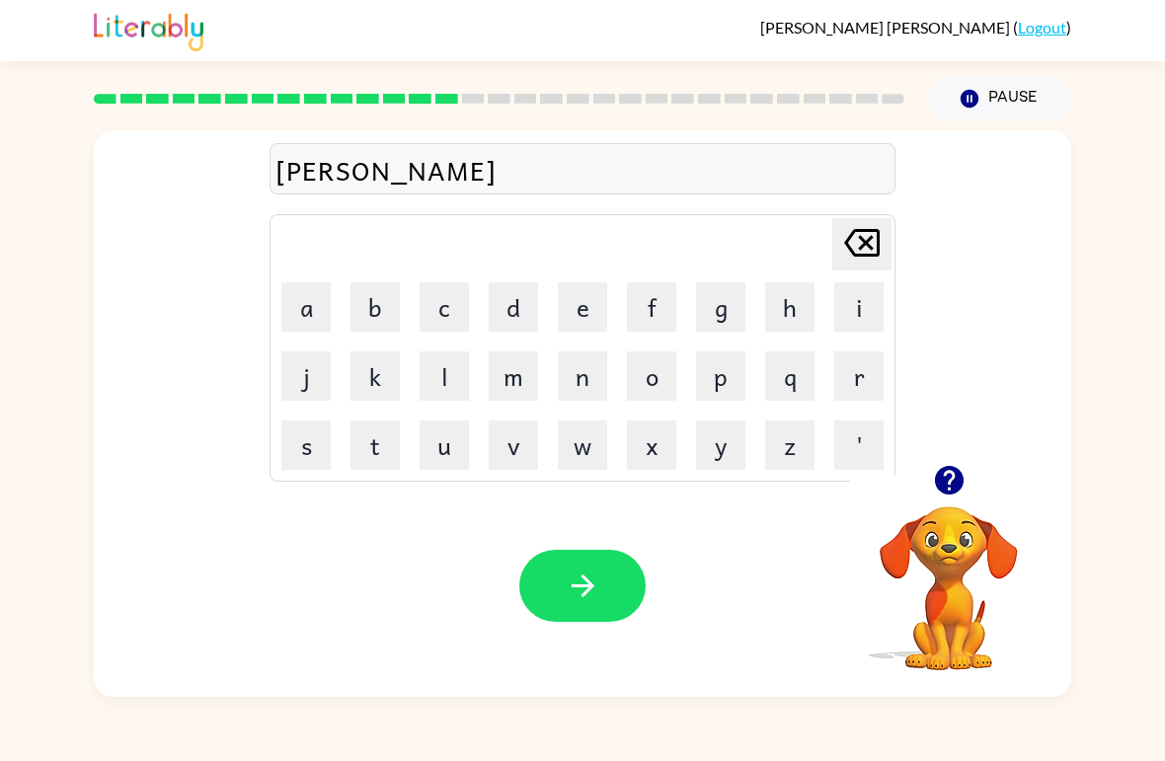
click at [878, 239] on icon at bounding box center [862, 243] width 36 height 28
click at [299, 331] on button "a" at bounding box center [305, 306] width 49 height 49
click at [728, 438] on button "y" at bounding box center [720, 445] width 49 height 49
click at [954, 463] on button "button" at bounding box center [949, 480] width 50 height 50
click at [562, 613] on button "button" at bounding box center [582, 586] width 126 height 72
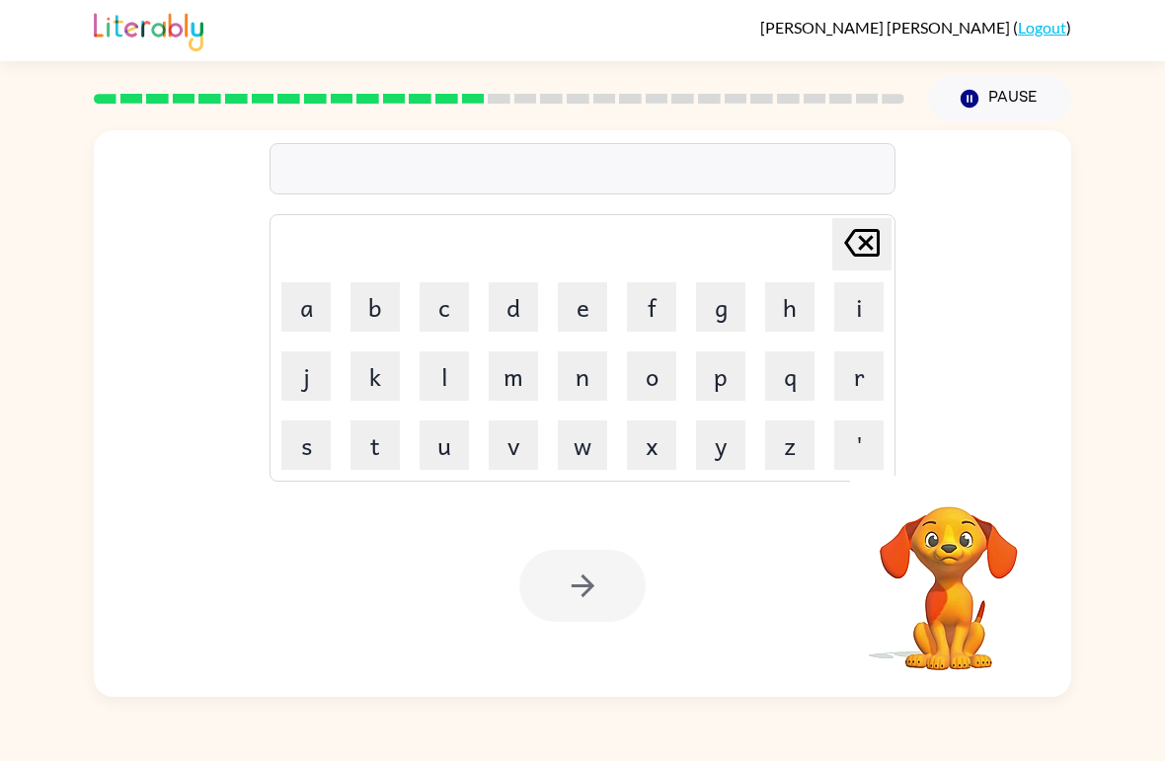
click at [441, 289] on button "c" at bounding box center [444, 306] width 49 height 49
click at [653, 386] on button "o" at bounding box center [651, 375] width 49 height 49
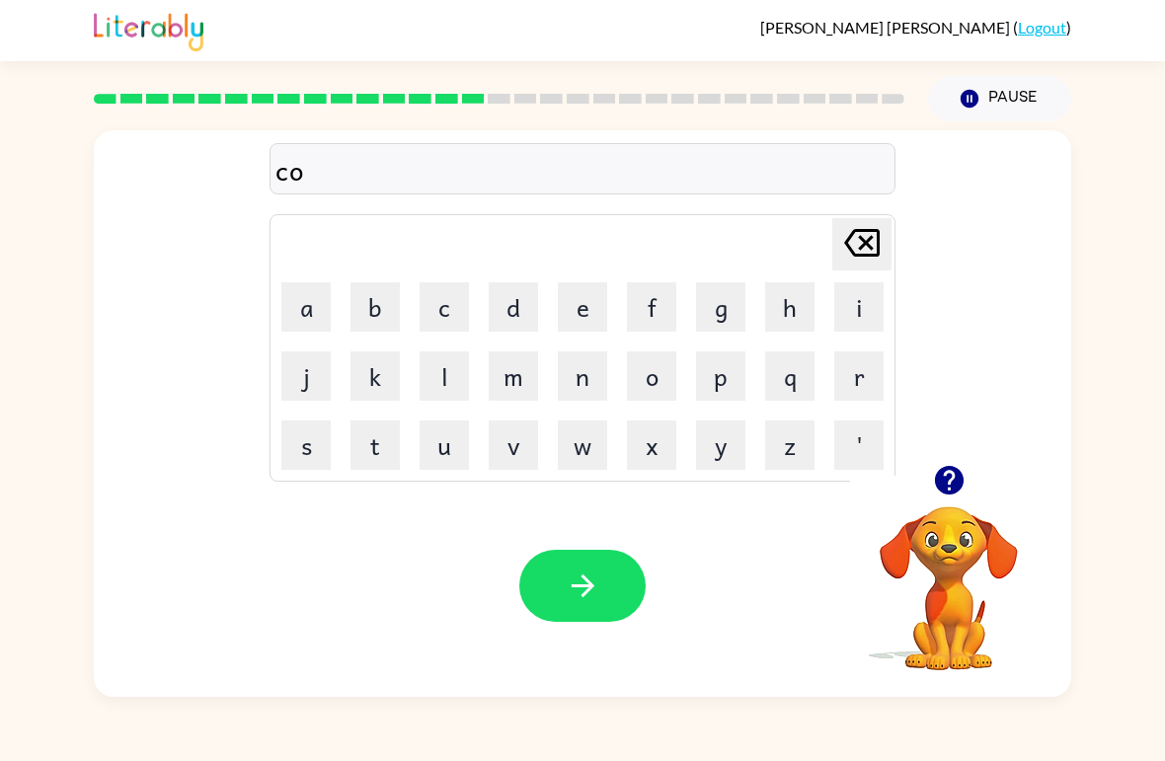
click at [870, 370] on button "r" at bounding box center [858, 375] width 49 height 49
click at [521, 304] on button "d" at bounding box center [513, 306] width 49 height 49
click at [581, 575] on icon "button" at bounding box center [583, 586] width 35 height 35
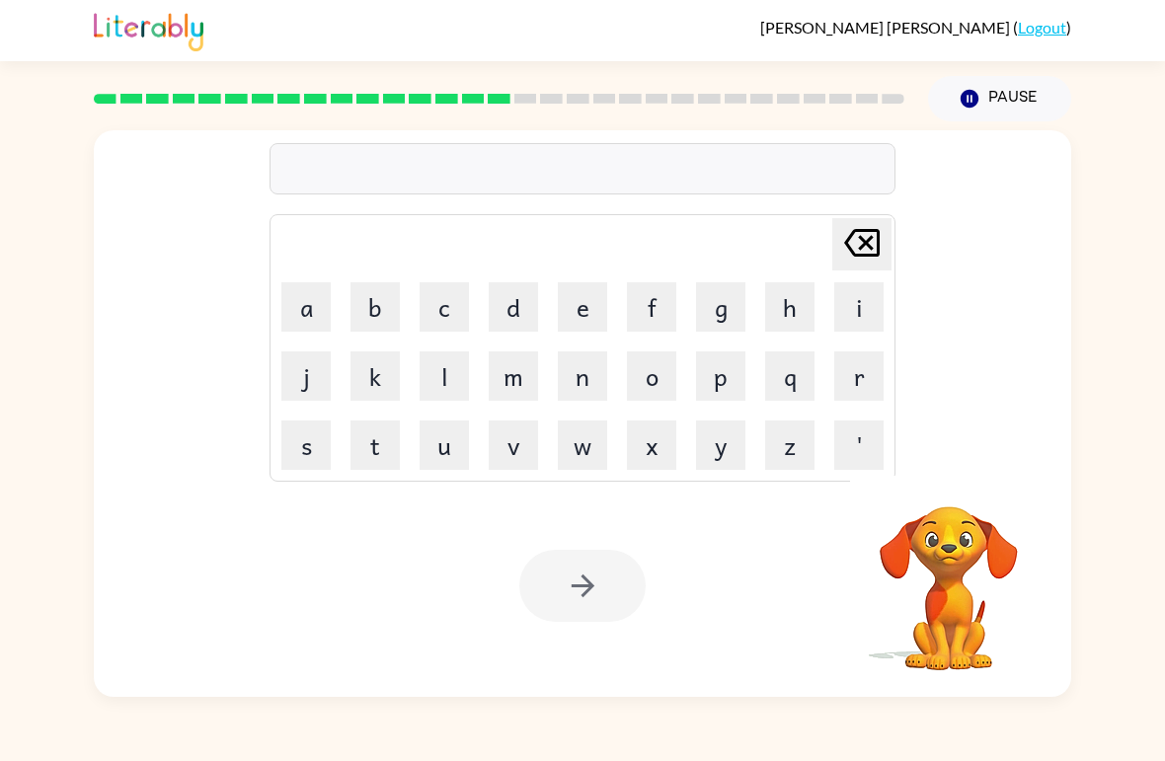
click at [804, 443] on button "z" at bounding box center [789, 445] width 49 height 49
click at [873, 307] on button "i" at bounding box center [858, 306] width 49 height 49
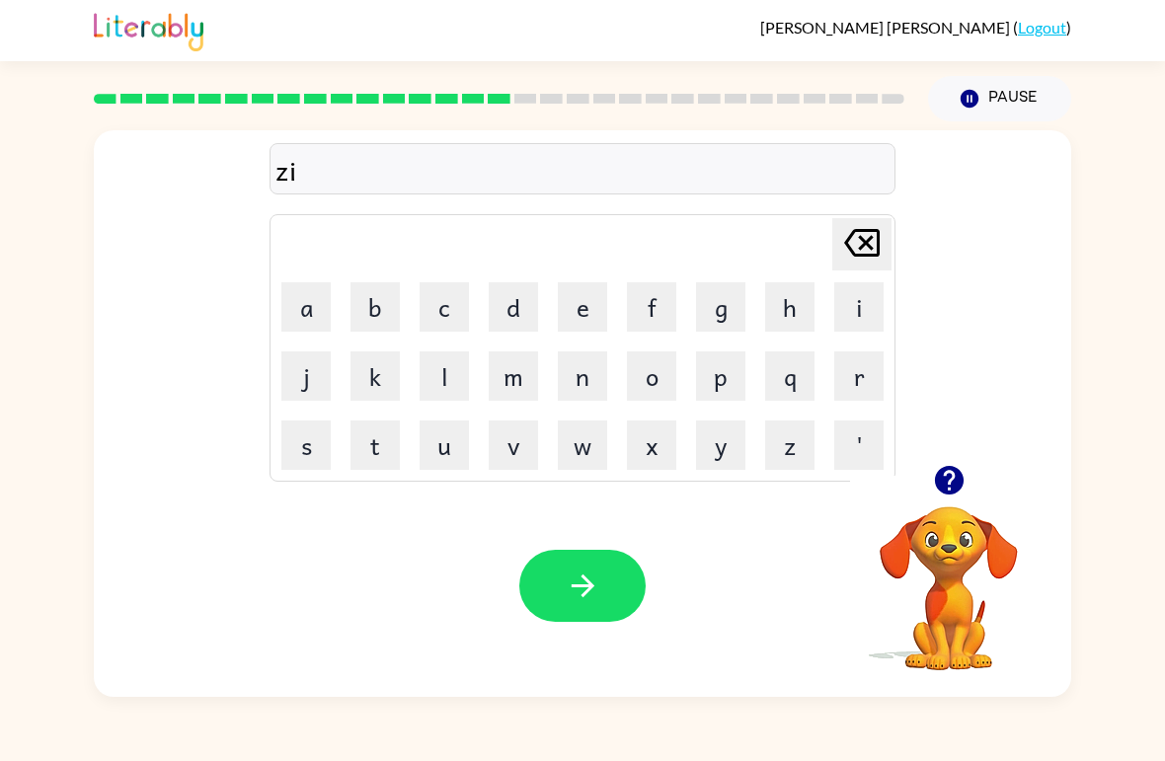
click at [721, 388] on button "p" at bounding box center [720, 375] width 49 height 49
click at [630, 581] on button "button" at bounding box center [582, 586] width 126 height 72
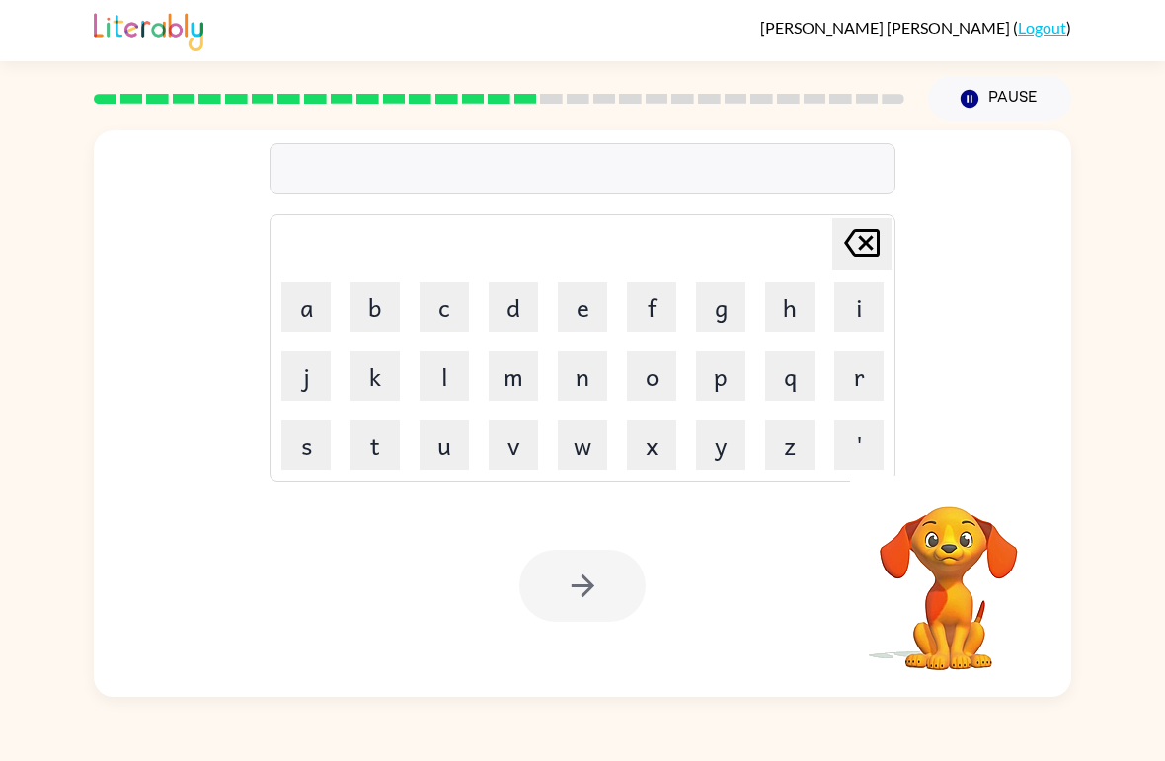
click at [515, 309] on button "d" at bounding box center [513, 306] width 49 height 49
click at [849, 368] on button "r" at bounding box center [858, 375] width 49 height 49
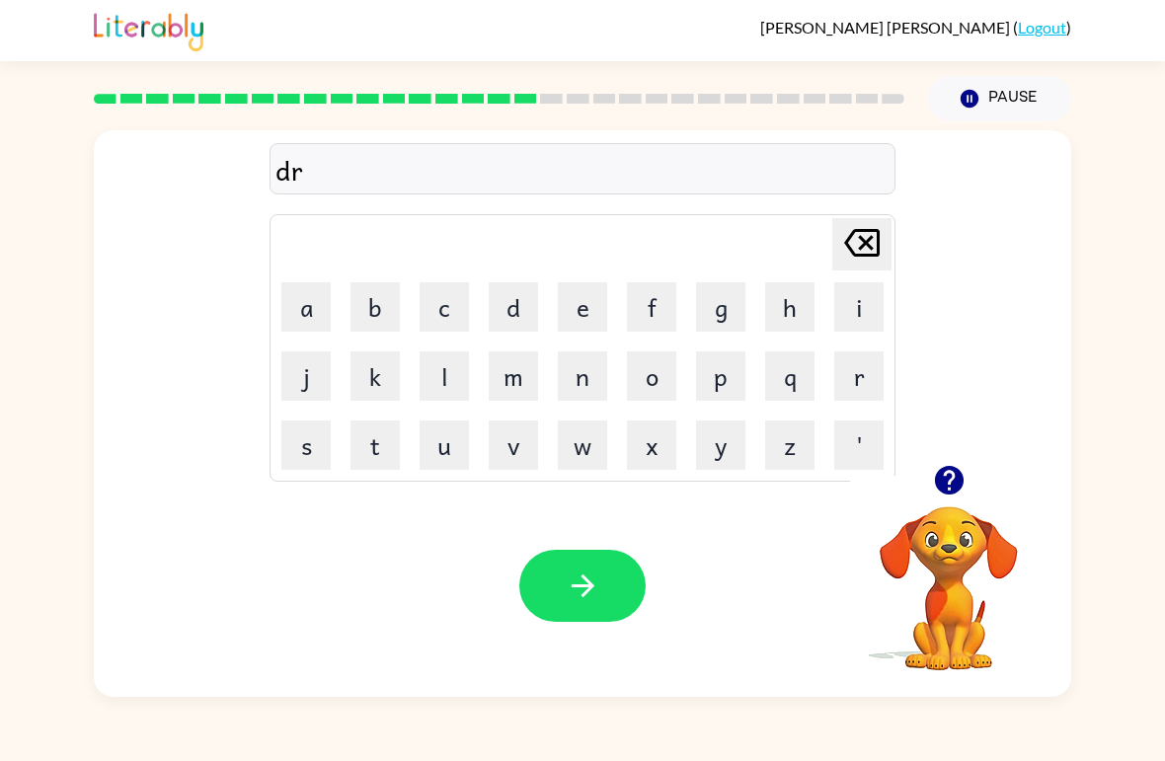
click at [635, 368] on button "o" at bounding box center [651, 375] width 49 height 49
click at [715, 380] on button "p" at bounding box center [720, 375] width 49 height 49
click at [838, 297] on button "i" at bounding box center [858, 306] width 49 height 49
click at [573, 396] on button "n" at bounding box center [582, 375] width 49 height 49
click at [697, 306] on button "g" at bounding box center [720, 306] width 49 height 49
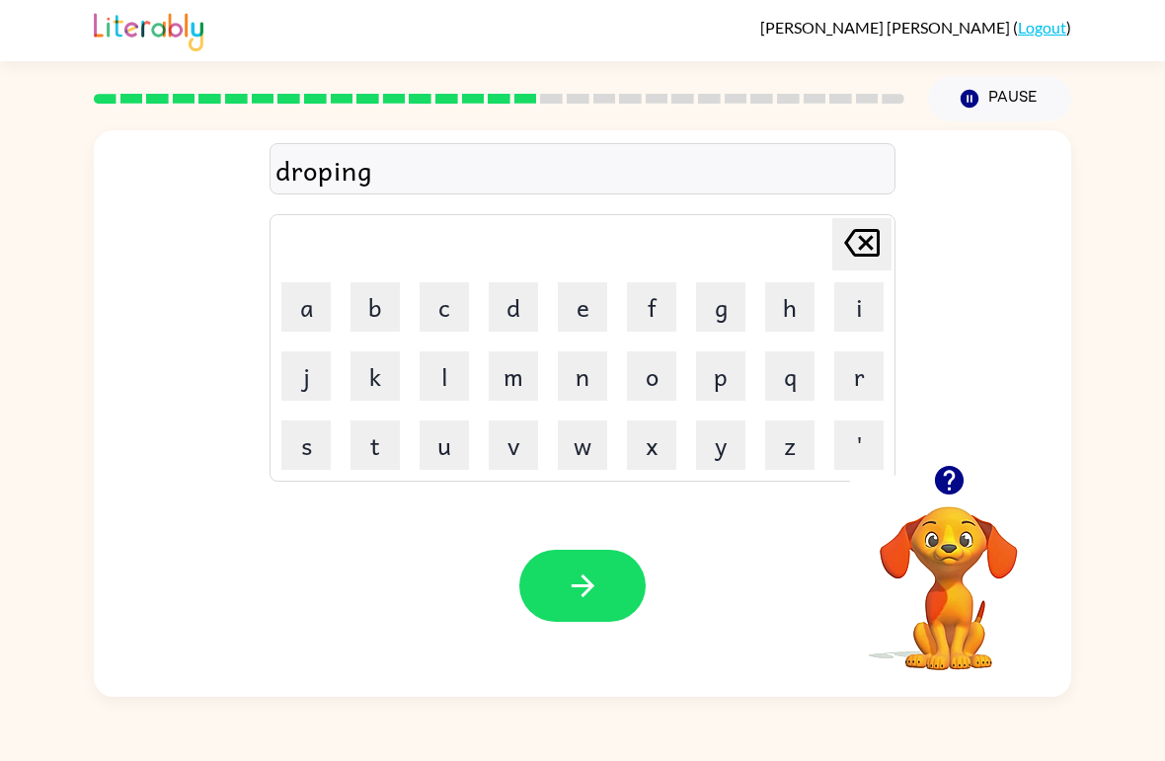
click at [583, 583] on icon "button" at bounding box center [583, 586] width 35 height 35
click at [798, 283] on button "h" at bounding box center [789, 306] width 49 height 49
click at [589, 295] on button "e" at bounding box center [582, 306] width 49 height 49
click at [868, 369] on button "r" at bounding box center [858, 375] width 49 height 49
click at [589, 597] on icon "button" at bounding box center [583, 586] width 35 height 35
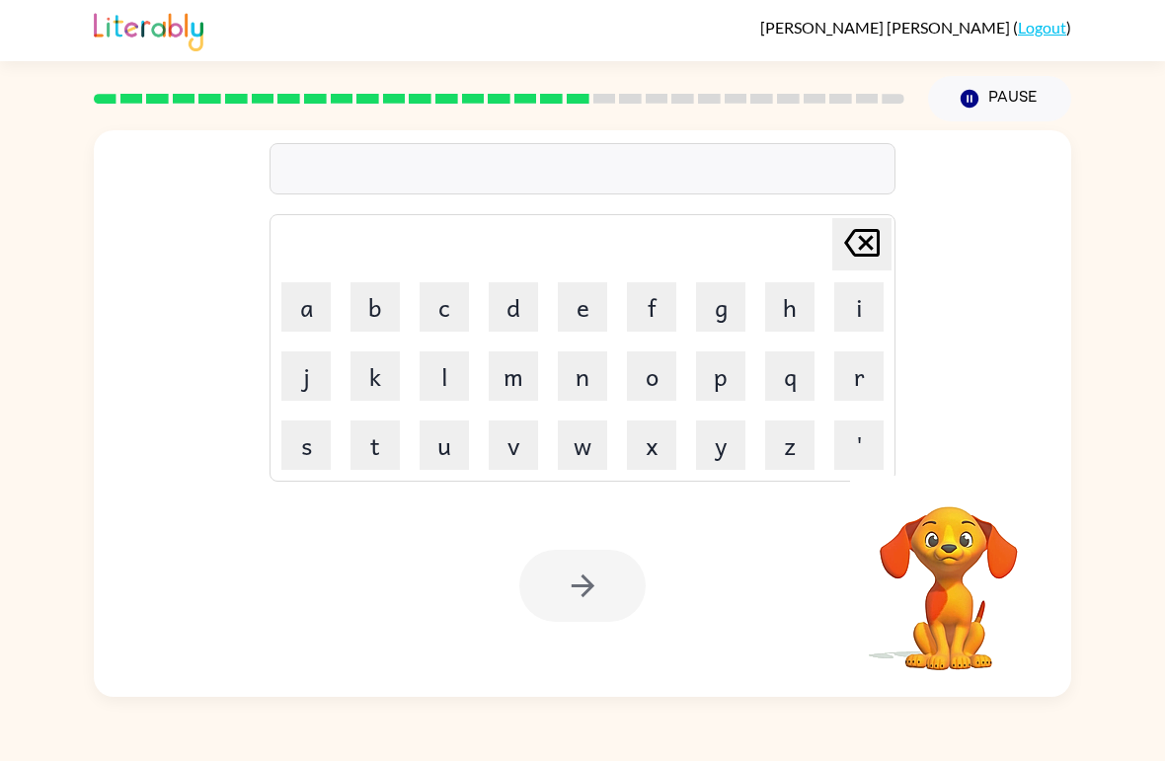
click at [860, 371] on button "r" at bounding box center [858, 375] width 49 height 49
click at [580, 311] on button "e" at bounding box center [582, 306] width 49 height 49
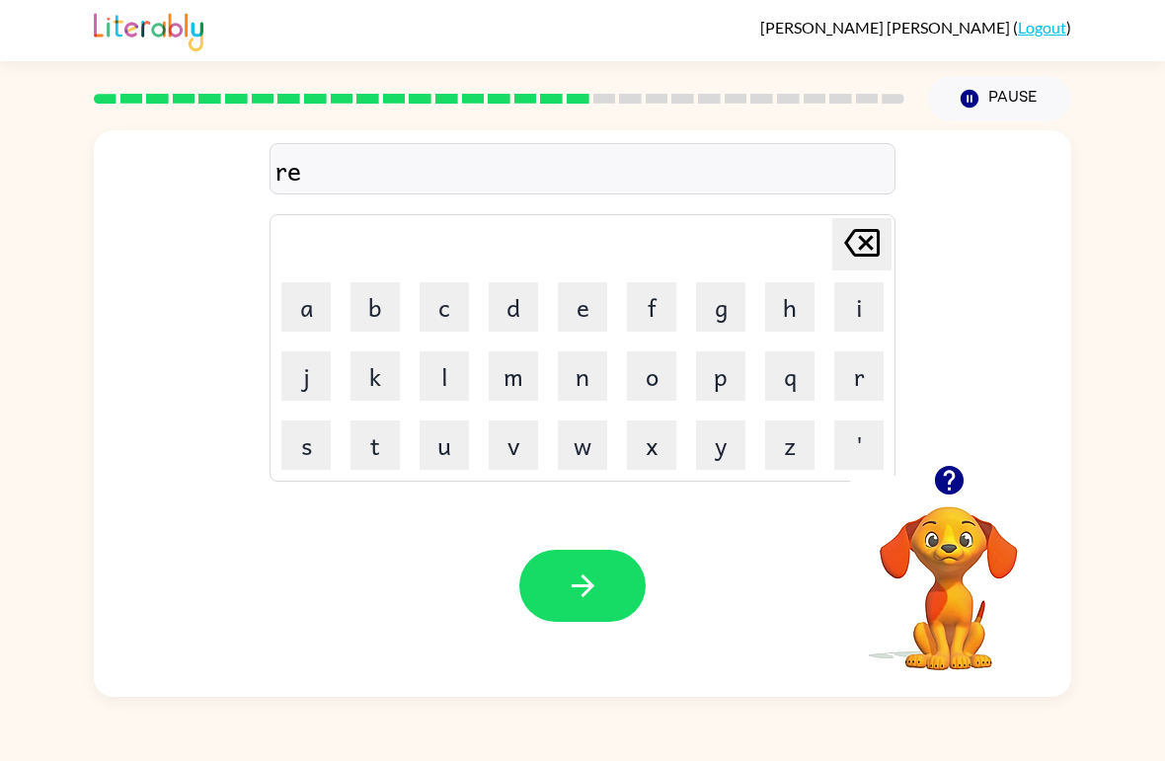
click at [302, 297] on button "a" at bounding box center [305, 306] width 49 height 49
click at [443, 284] on button "c" at bounding box center [444, 306] width 49 height 49
click at [774, 290] on button "h" at bounding box center [789, 306] width 49 height 49
click at [594, 581] on icon "button" at bounding box center [583, 586] width 35 height 35
click at [800, 302] on button "h" at bounding box center [789, 306] width 49 height 49
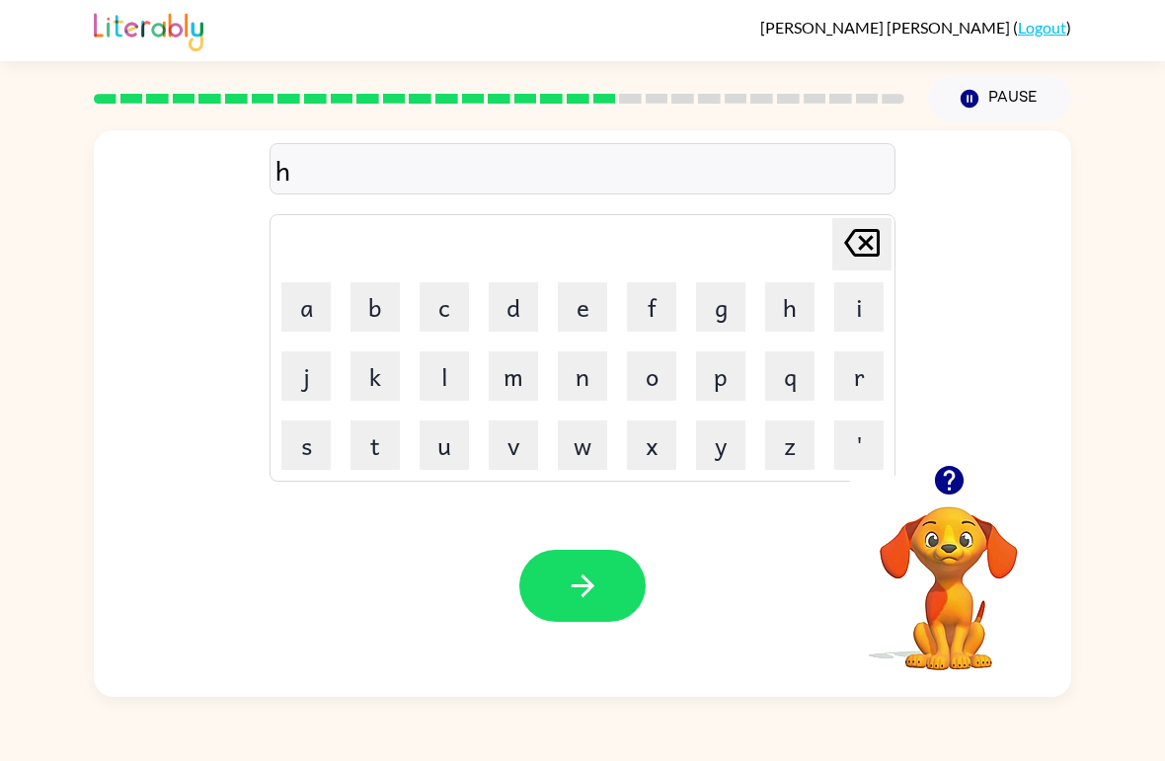
click at [856, 312] on button "i" at bounding box center [858, 306] width 49 height 49
click at [581, 369] on button "n" at bounding box center [582, 375] width 49 height 49
click at [394, 435] on button "t" at bounding box center [374, 445] width 49 height 49
click at [604, 283] on button "e" at bounding box center [582, 306] width 49 height 49
click at [507, 305] on button "d" at bounding box center [513, 306] width 49 height 49
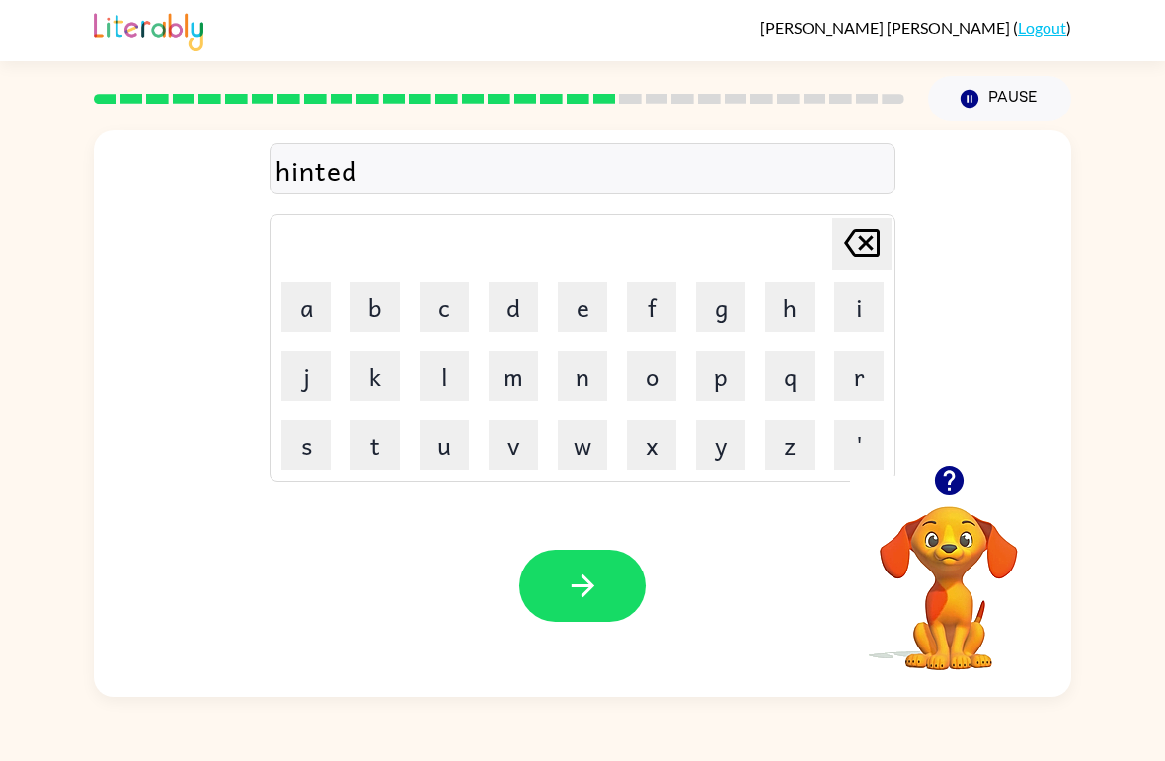
click at [571, 610] on button "button" at bounding box center [582, 586] width 126 height 72
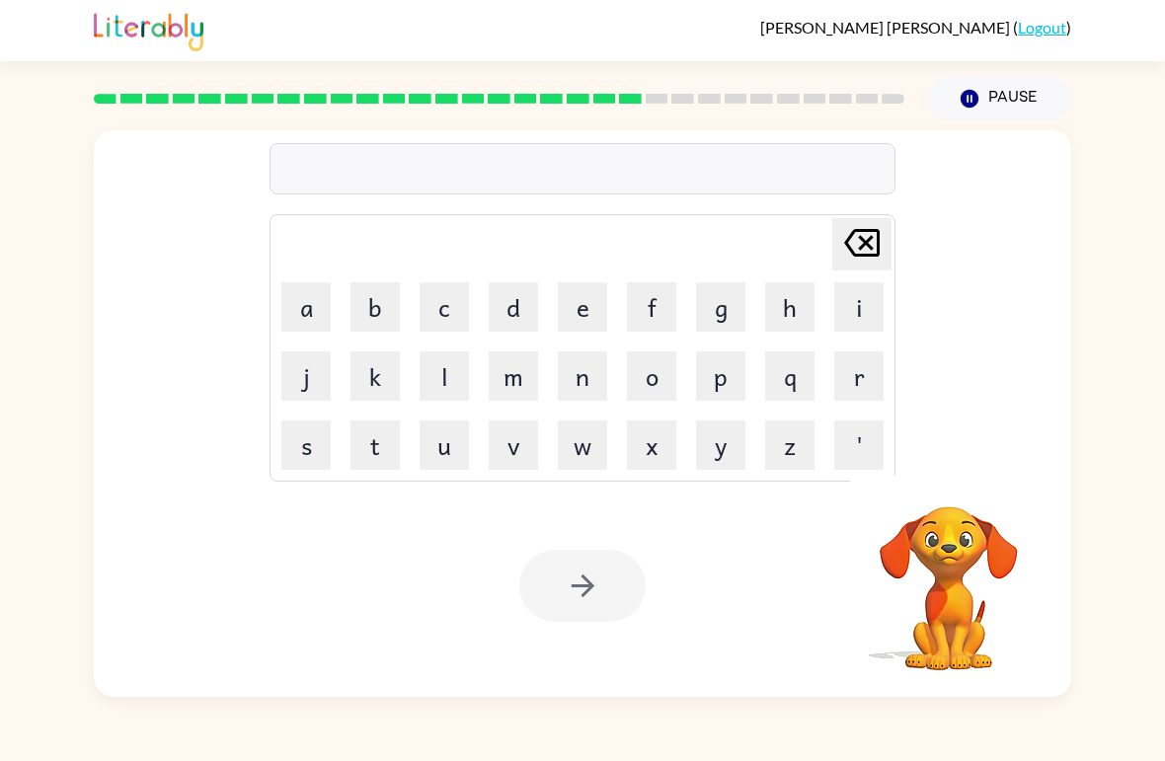
click at [878, 369] on button "r" at bounding box center [858, 375] width 49 height 49
click at [307, 312] on button "a" at bounding box center [305, 306] width 49 height 49
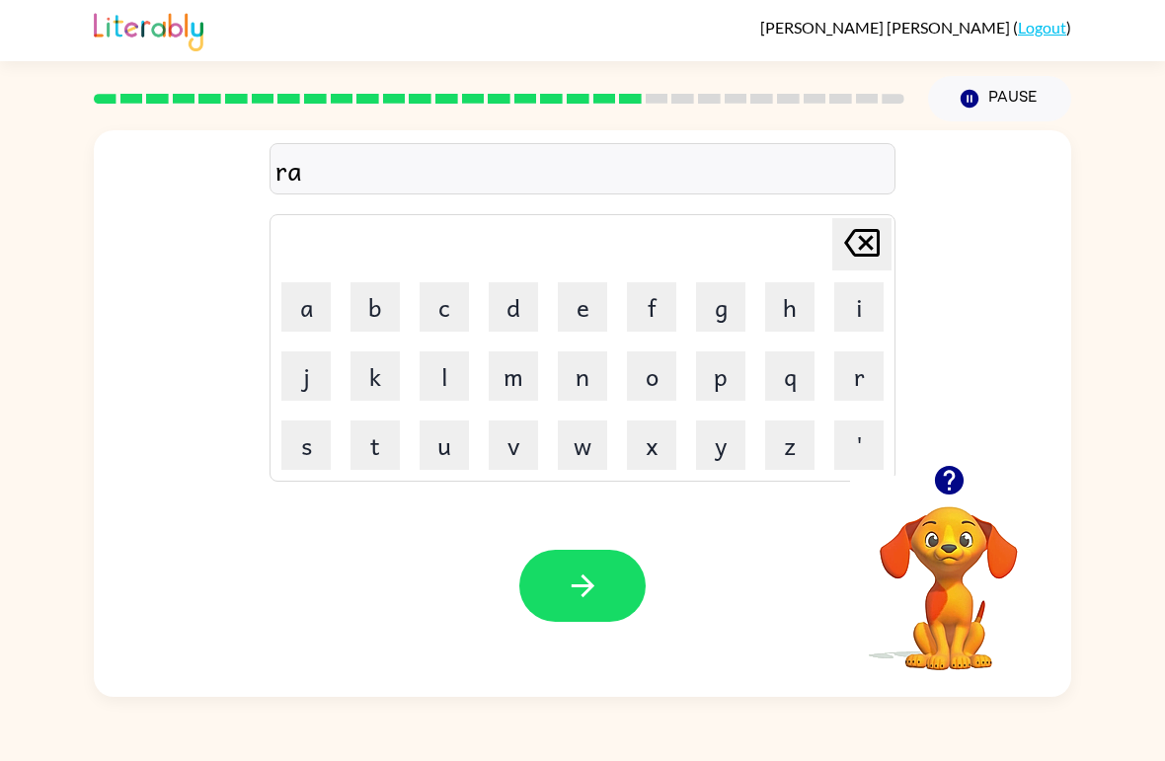
click at [859, 242] on icon "[PERSON_NAME] last character input" at bounding box center [861, 242] width 47 height 47
click at [865, 309] on button "i" at bounding box center [858, 306] width 49 height 49
click at [441, 285] on button "c" at bounding box center [444, 306] width 49 height 49
click at [574, 353] on button "n" at bounding box center [582, 375] width 49 height 49
click at [617, 596] on button "button" at bounding box center [582, 586] width 126 height 72
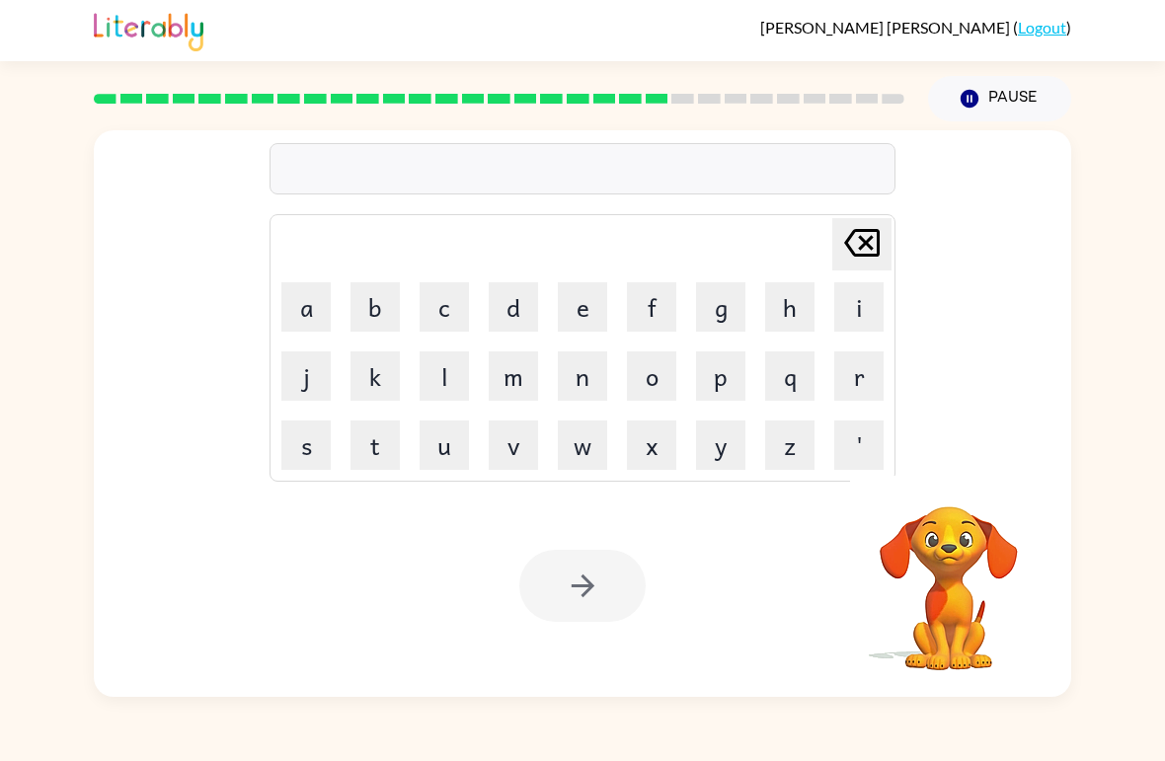
click at [840, 388] on button "r" at bounding box center [858, 375] width 49 height 49
click at [296, 317] on button "a" at bounding box center [305, 306] width 49 height 49
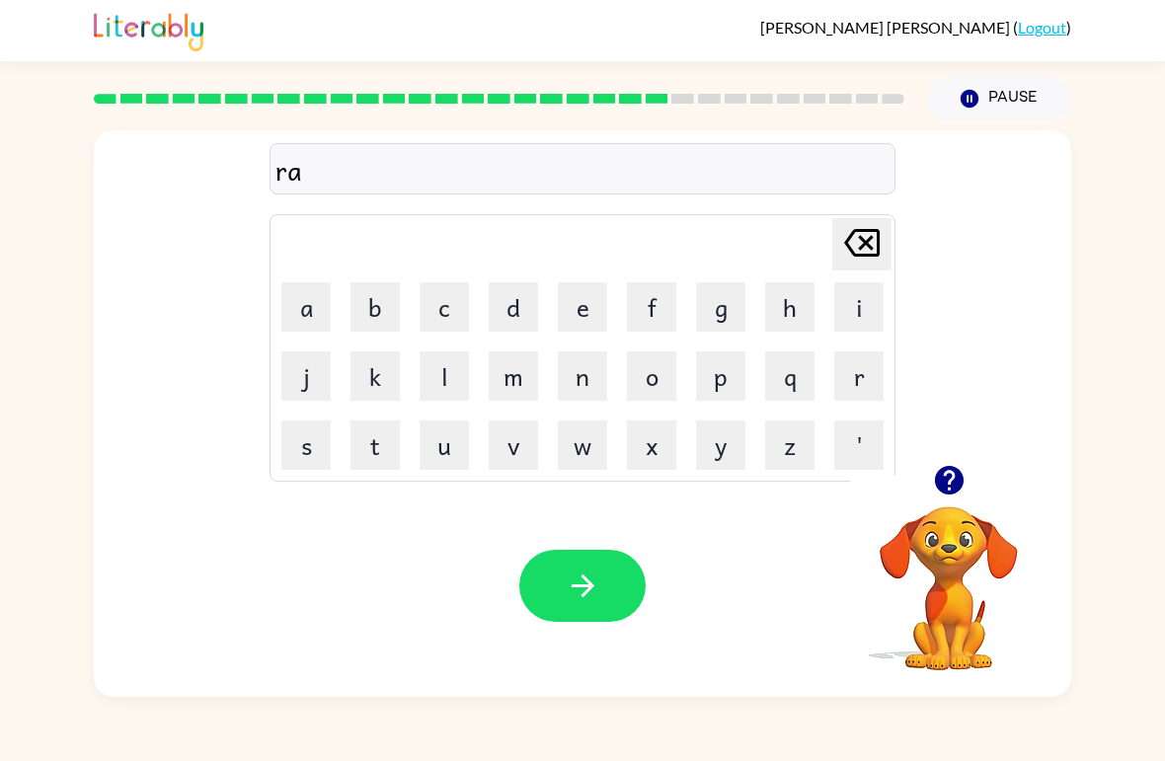
click at [872, 224] on icon "[PERSON_NAME] last character input" at bounding box center [861, 242] width 47 height 47
click at [313, 313] on button "a" at bounding box center [305, 306] width 49 height 49
click at [596, 370] on button "n" at bounding box center [582, 375] width 49 height 49
click at [433, 313] on button "c" at bounding box center [444, 306] width 49 height 49
click at [631, 379] on button "o" at bounding box center [651, 375] width 49 height 49
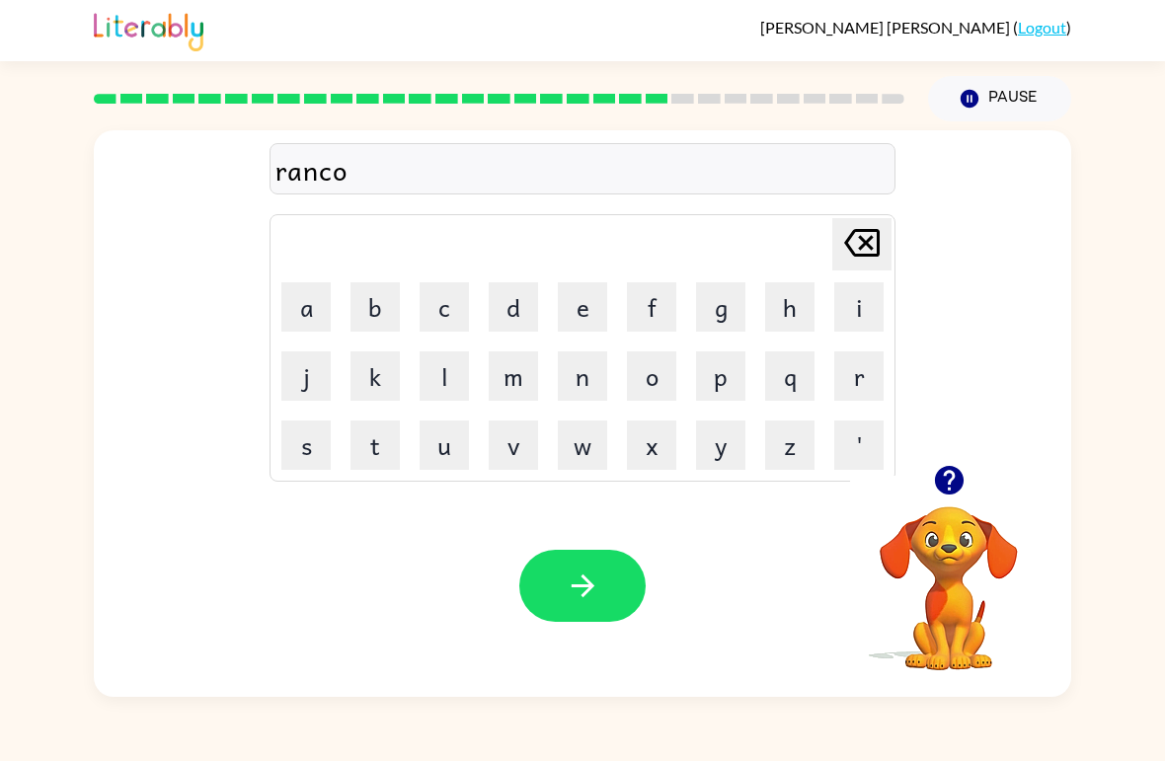
click at [390, 431] on button "t" at bounding box center [374, 445] width 49 height 49
click at [582, 307] on button "e" at bounding box center [582, 306] width 49 height 49
click at [570, 562] on button "button" at bounding box center [582, 586] width 126 height 72
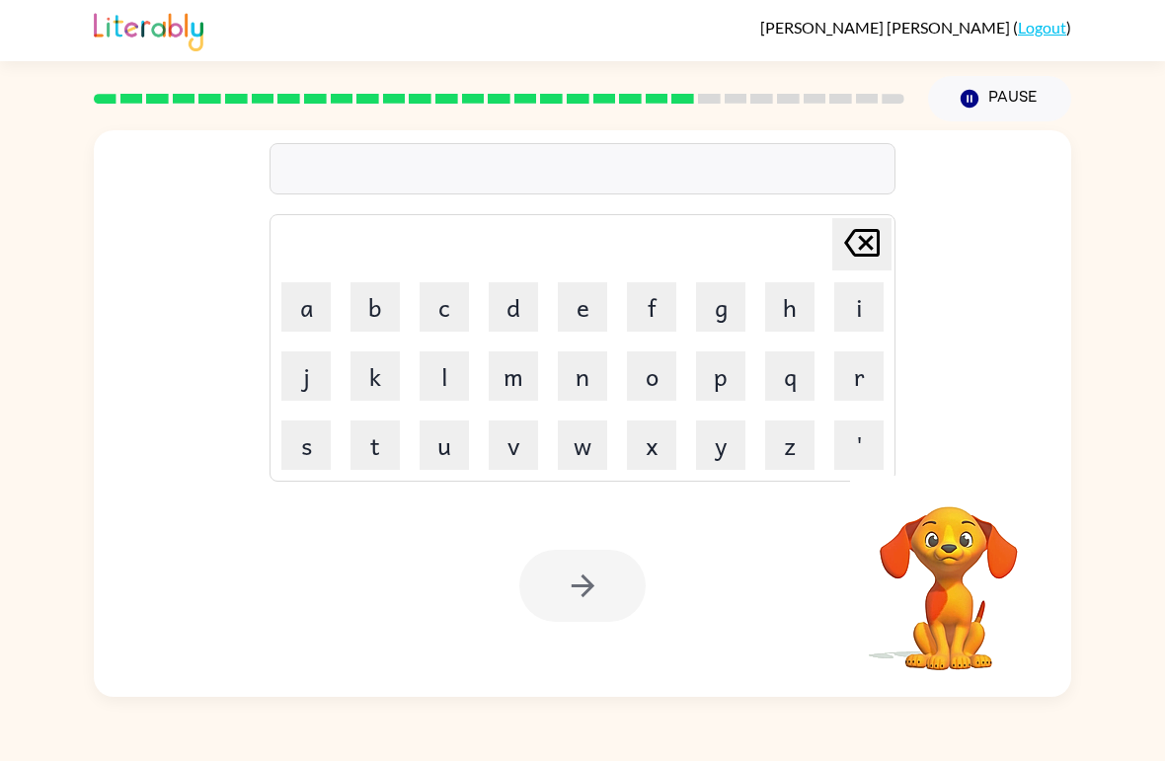
click at [518, 387] on button "m" at bounding box center [513, 375] width 49 height 49
click at [300, 305] on button "a" at bounding box center [305, 306] width 49 height 49
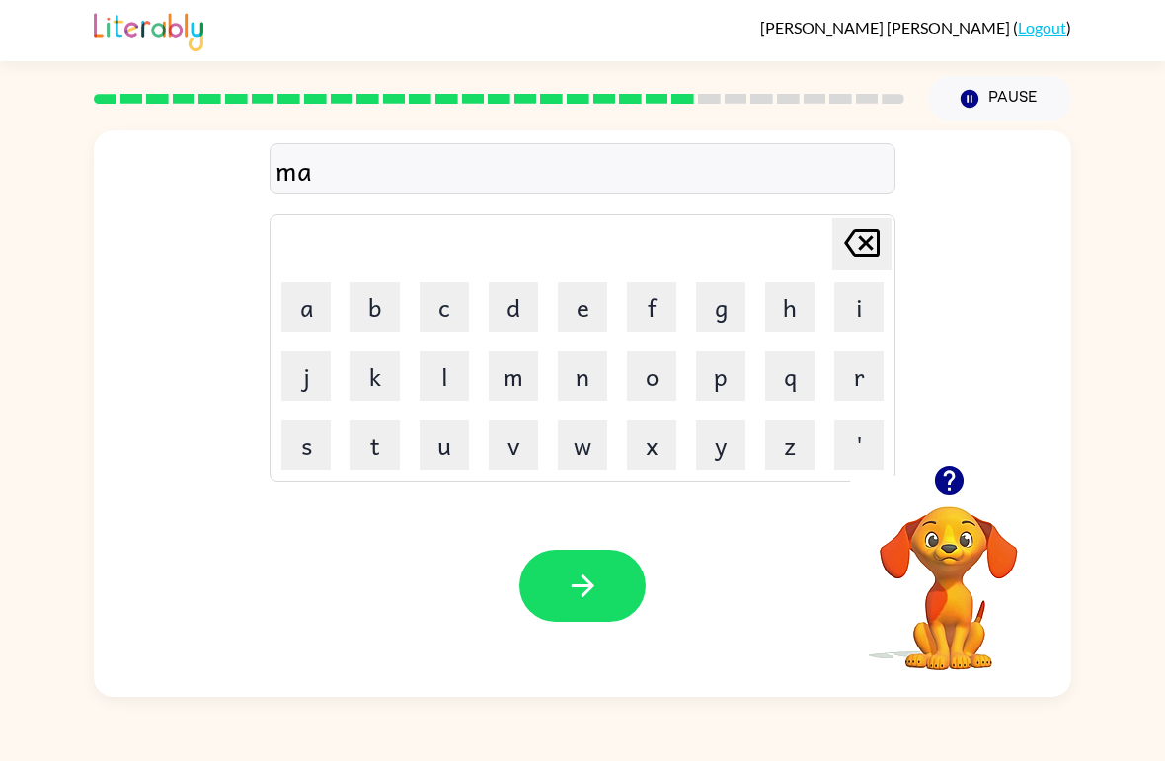
click at [848, 385] on button "r" at bounding box center [858, 375] width 49 height 49
click at [353, 382] on button "k" at bounding box center [374, 375] width 49 height 49
click at [633, 596] on button "button" at bounding box center [582, 586] width 126 height 72
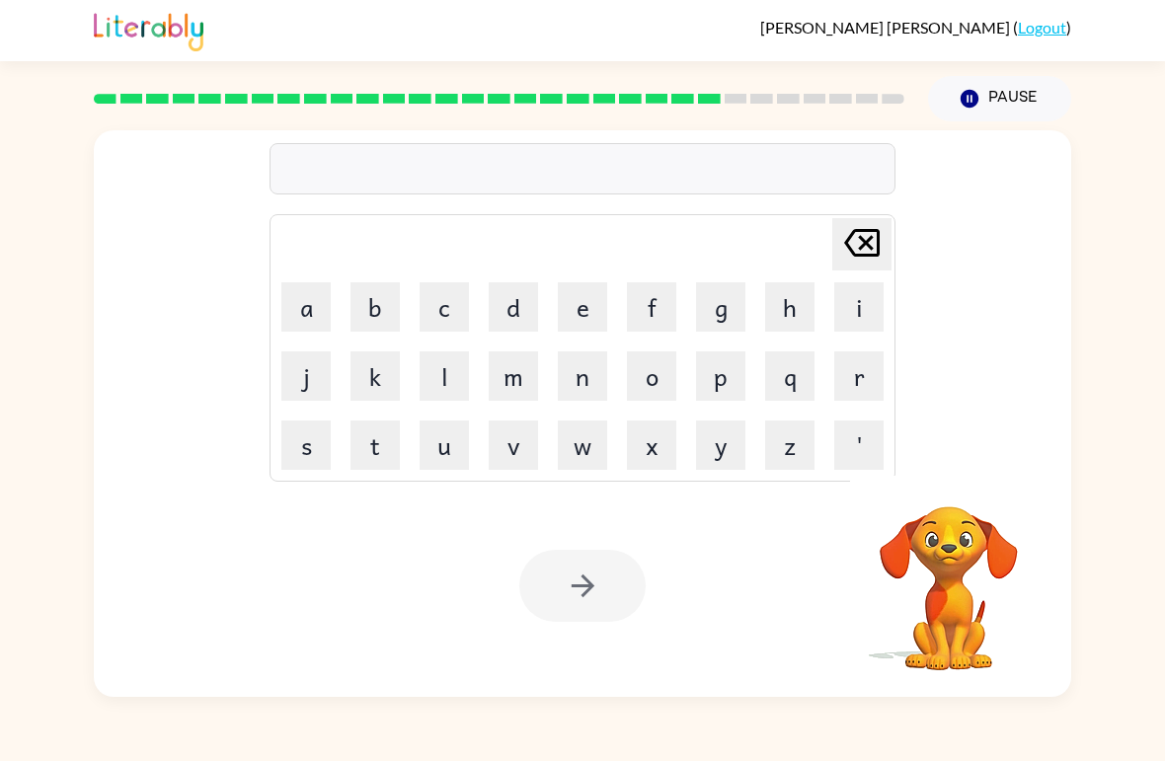
click at [303, 302] on button "a" at bounding box center [305, 306] width 49 height 49
click at [532, 308] on button "d" at bounding box center [513, 306] width 49 height 49
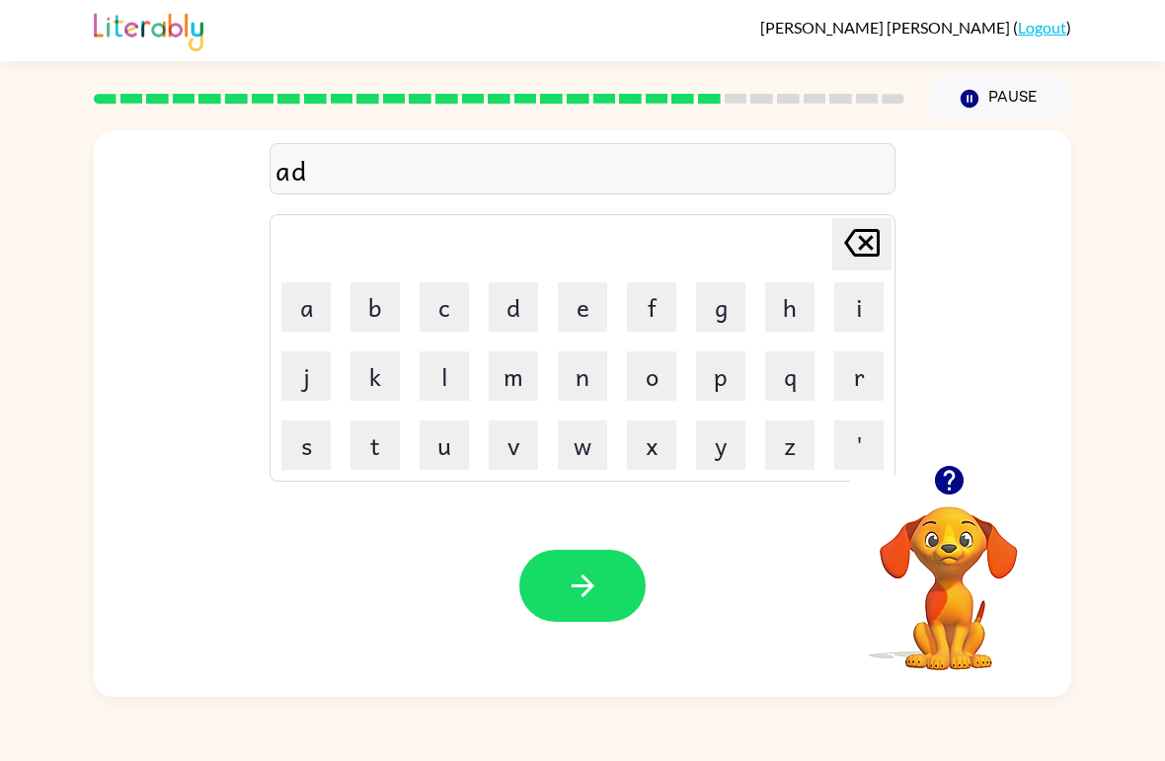
click at [535, 458] on button "v" at bounding box center [513, 445] width 49 height 49
click at [302, 313] on button "a" at bounding box center [305, 306] width 49 height 49
click at [586, 360] on button "n" at bounding box center [582, 375] width 49 height 49
click at [608, 620] on button "button" at bounding box center [582, 586] width 126 height 72
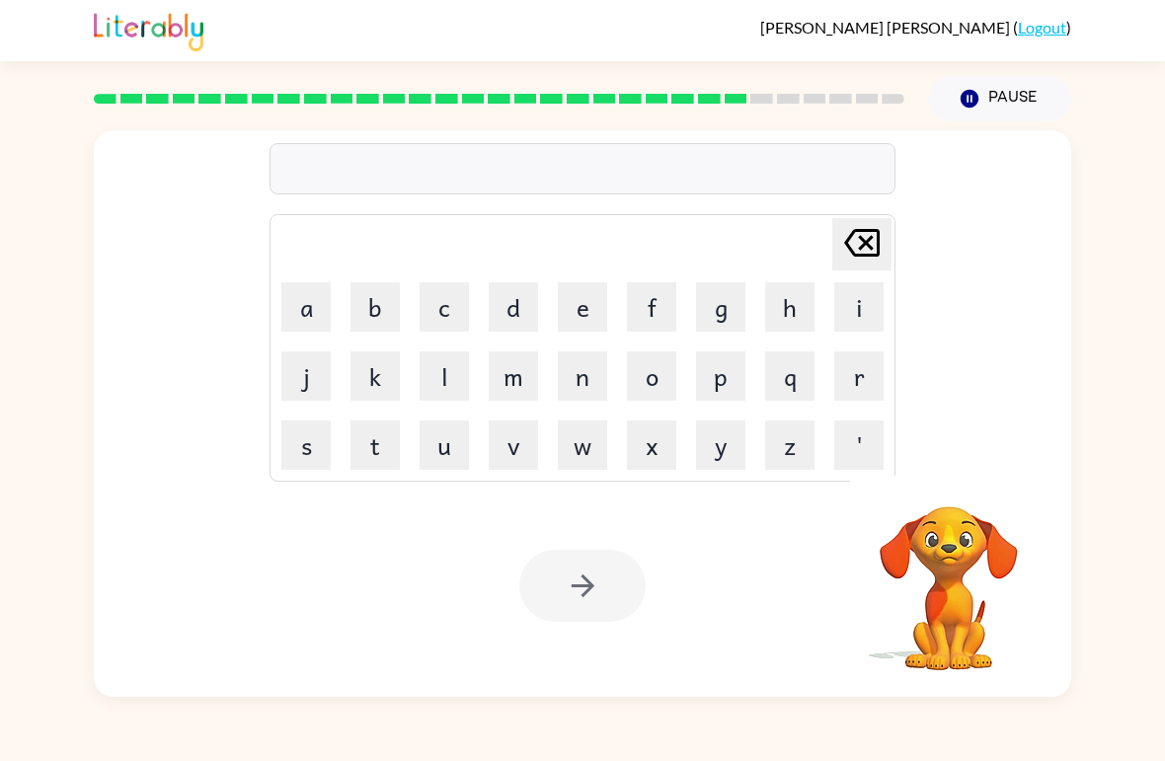
click at [307, 456] on button "s" at bounding box center [305, 445] width 49 height 49
click at [434, 463] on button "u" at bounding box center [444, 445] width 49 height 49
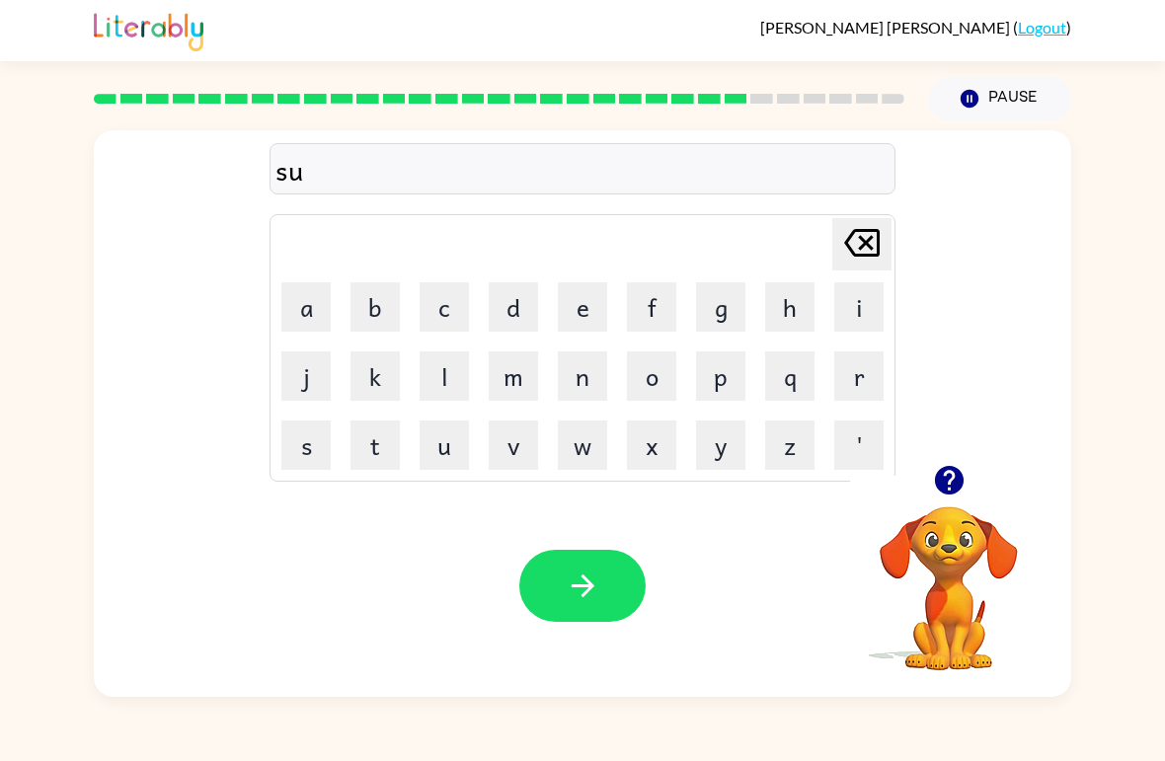
click at [573, 384] on button "n" at bounding box center [582, 375] width 49 height 49
click at [606, 579] on button "button" at bounding box center [582, 586] width 126 height 72
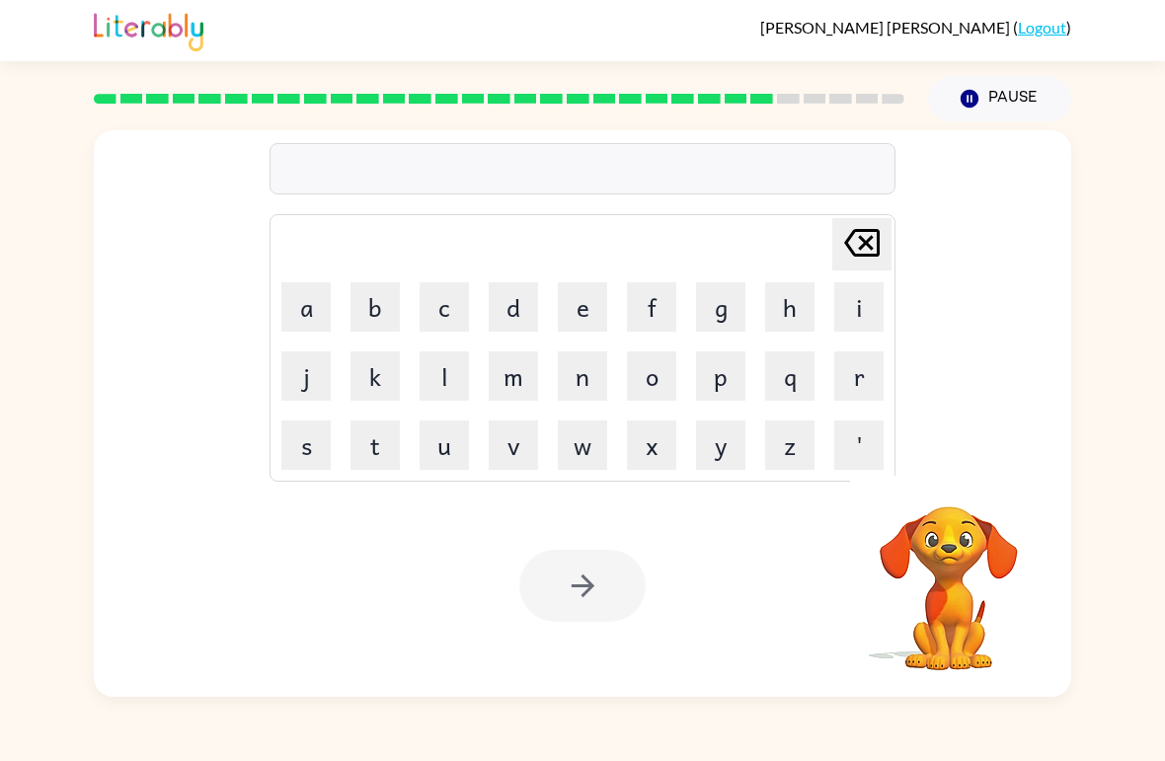
click at [377, 311] on button "b" at bounding box center [374, 306] width 49 height 49
click at [869, 239] on icon at bounding box center [862, 243] width 36 height 28
click at [522, 308] on button "d" at bounding box center [513, 306] width 49 height 49
click at [862, 290] on button "i" at bounding box center [858, 306] width 49 height 49
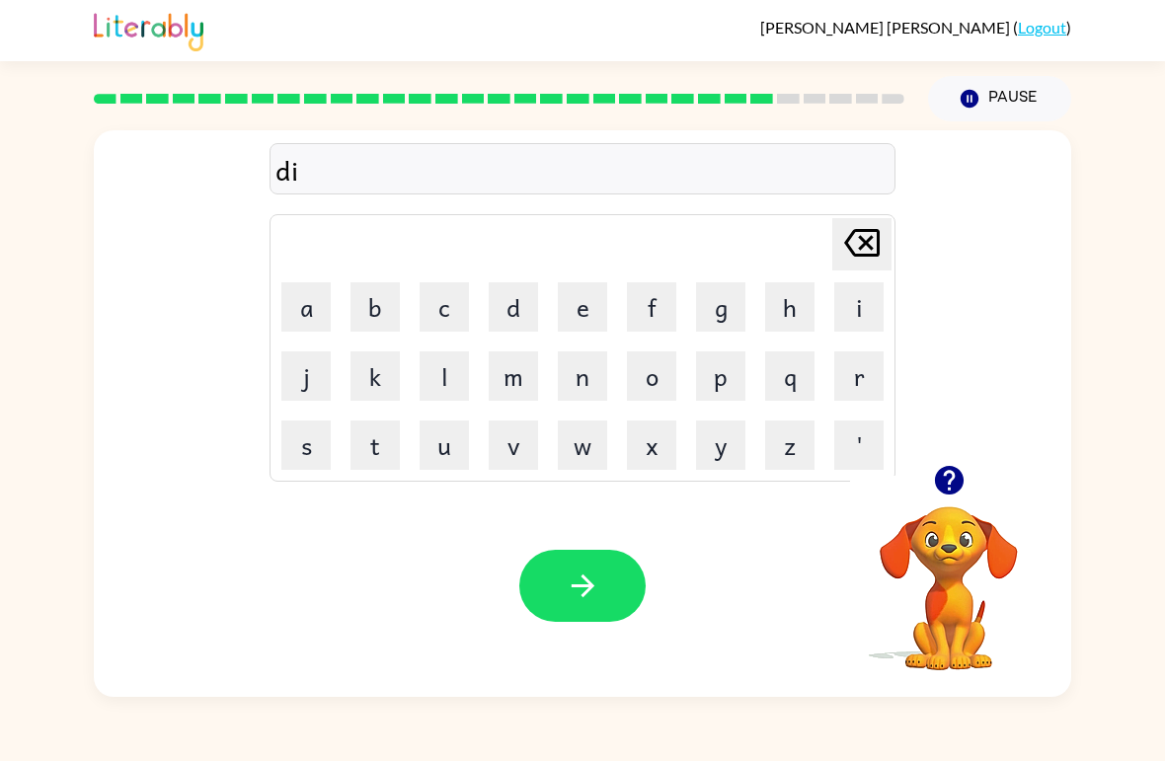
click at [307, 439] on button "s" at bounding box center [305, 445] width 49 height 49
click at [662, 584] on div "Your browser must support playing .mp4 files to use Literably. Please try using…" at bounding box center [582, 586] width 977 height 222
click at [628, 573] on button "button" at bounding box center [582, 586] width 126 height 72
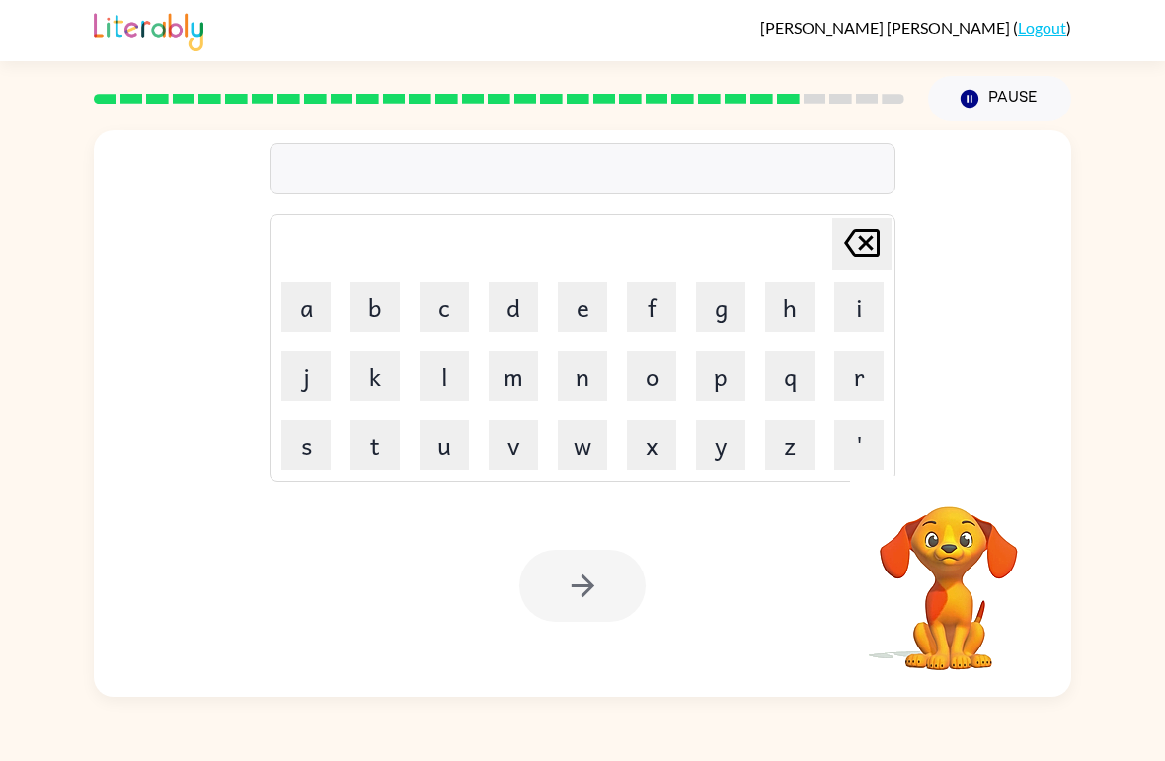
click at [515, 371] on button "m" at bounding box center [513, 375] width 49 height 49
click at [44, 62] on div "[PERSON_NAME] ( Logout ) Pause Pause m Delete Delete last character input a b c…" at bounding box center [582, 380] width 1165 height 761
click at [657, 372] on button "o" at bounding box center [651, 375] width 49 height 49
click at [460, 450] on button "u" at bounding box center [444, 445] width 49 height 49
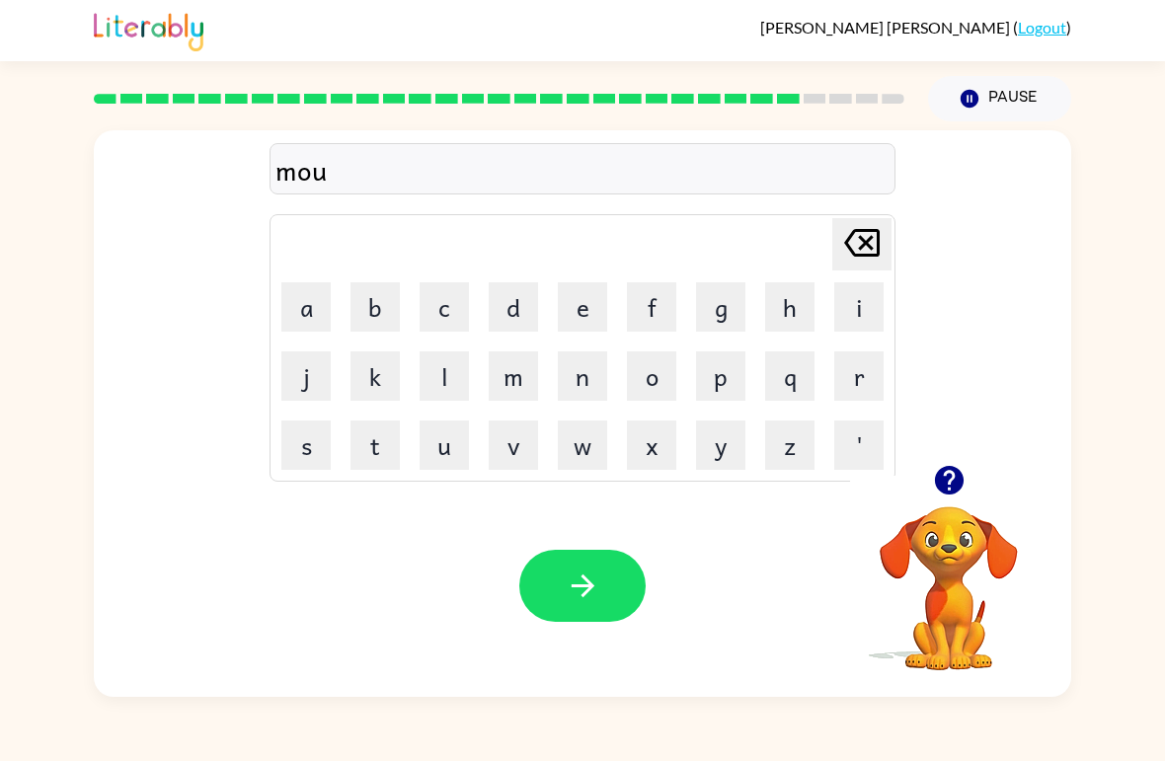
click at [874, 240] on icon "[PERSON_NAME] last character input" at bounding box center [861, 242] width 47 height 47
click at [610, 606] on button "button" at bounding box center [582, 586] width 126 height 72
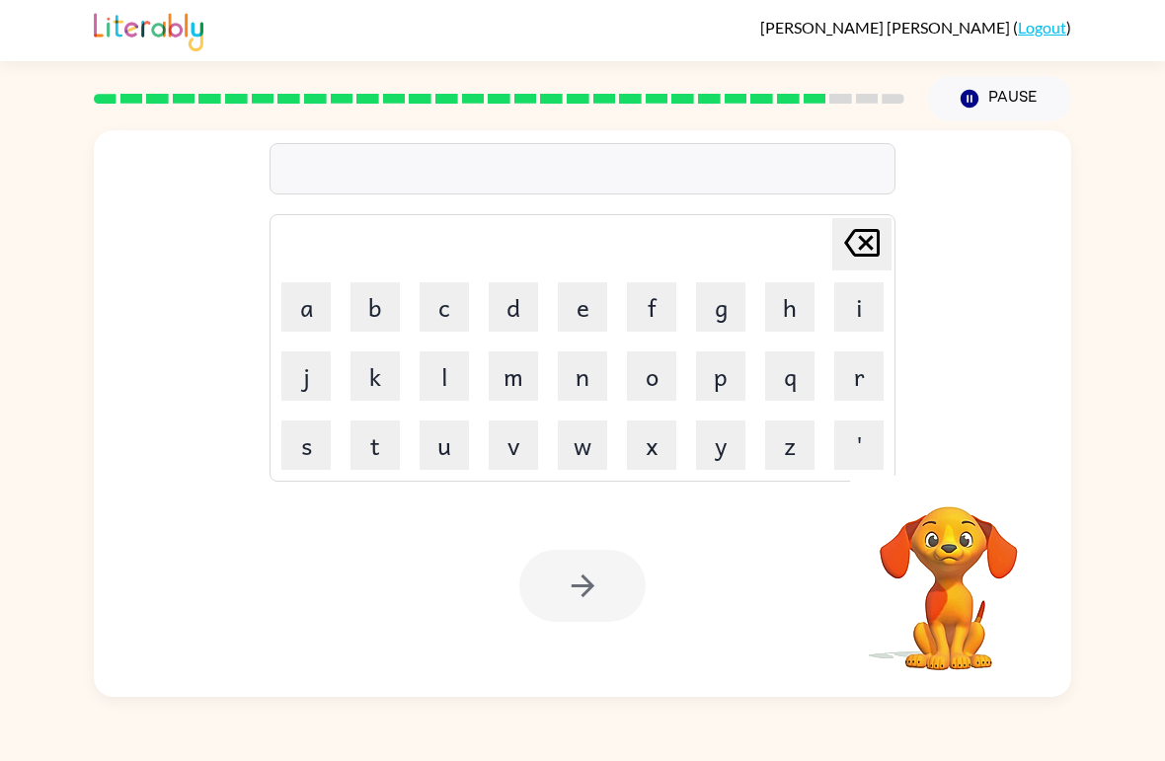
click at [594, 443] on button "w" at bounding box center [582, 445] width 49 height 49
click at [578, 296] on button "e" at bounding box center [582, 306] width 49 height 49
click at [297, 294] on button "a" at bounding box center [305, 306] width 49 height 49
click at [877, 360] on button "r" at bounding box center [858, 375] width 49 height 49
click at [867, 242] on icon at bounding box center [862, 243] width 36 height 28
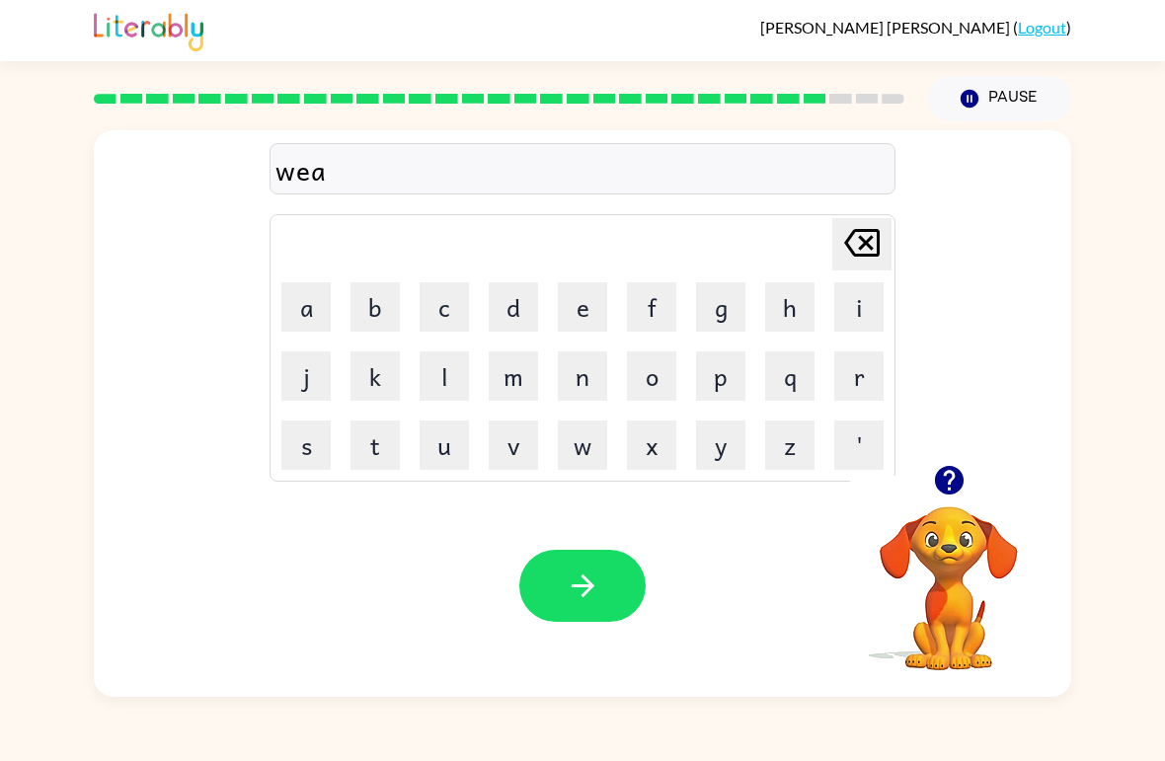
click at [432, 368] on button "l" at bounding box center [444, 375] width 49 height 49
click at [623, 554] on button "button" at bounding box center [582, 586] width 126 height 72
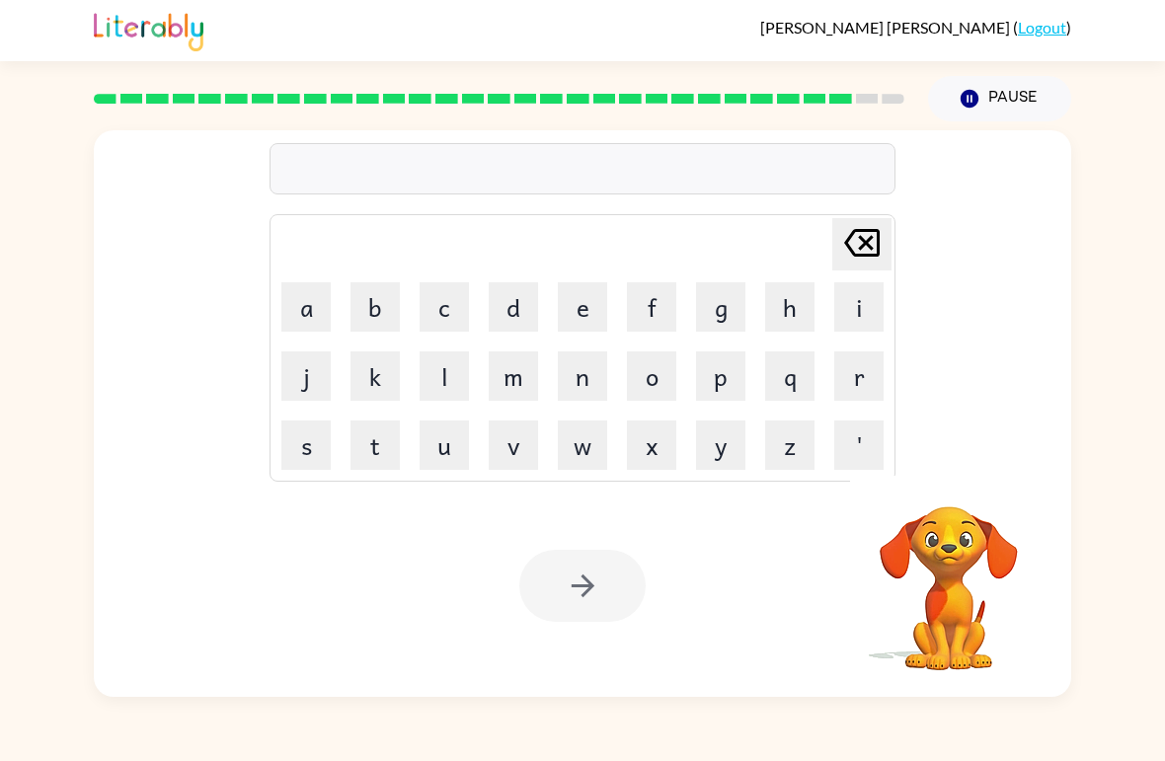
click at [379, 292] on button "b" at bounding box center [374, 306] width 49 height 49
click at [582, 296] on button "e" at bounding box center [582, 306] width 49 height 49
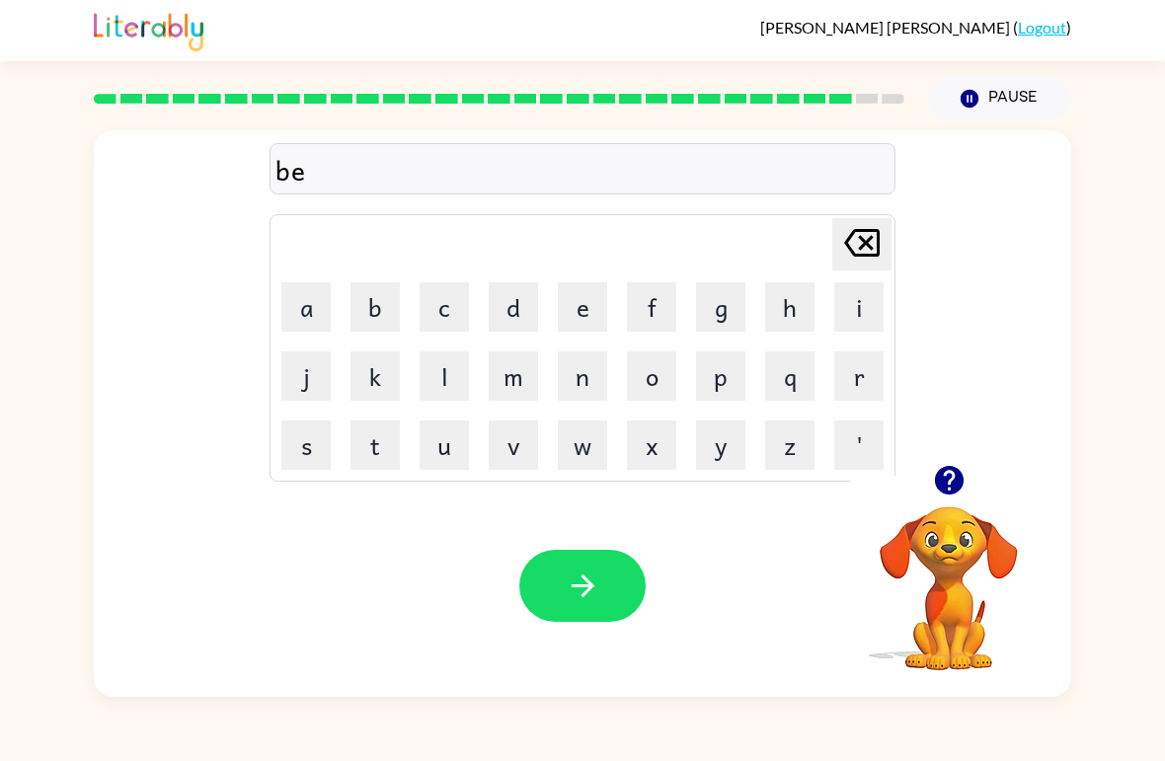
click at [450, 450] on button "u" at bounding box center [444, 445] width 49 height 49
click at [866, 245] on icon at bounding box center [862, 243] width 36 height 28
click at [575, 371] on button "n" at bounding box center [582, 375] width 49 height 49
click at [566, 583] on icon "button" at bounding box center [583, 586] width 35 height 35
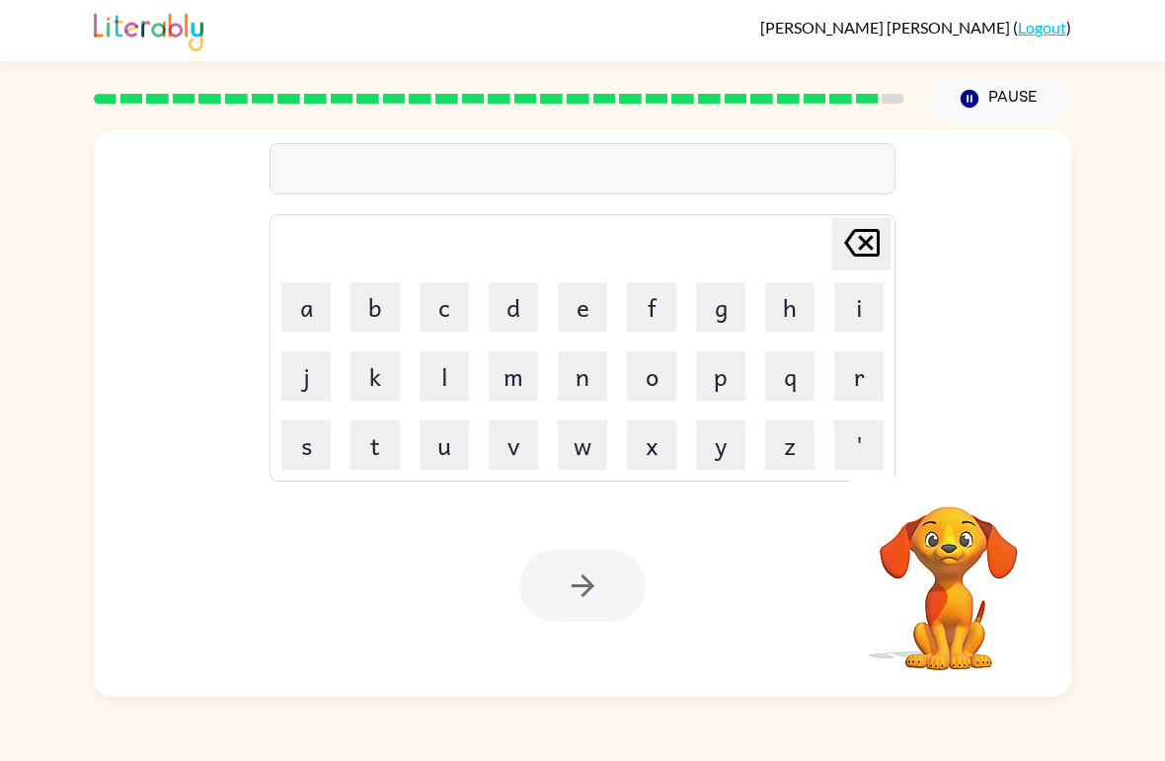
click at [317, 291] on button "a" at bounding box center [305, 306] width 49 height 49
click at [515, 430] on button "v" at bounding box center [513, 445] width 49 height 49
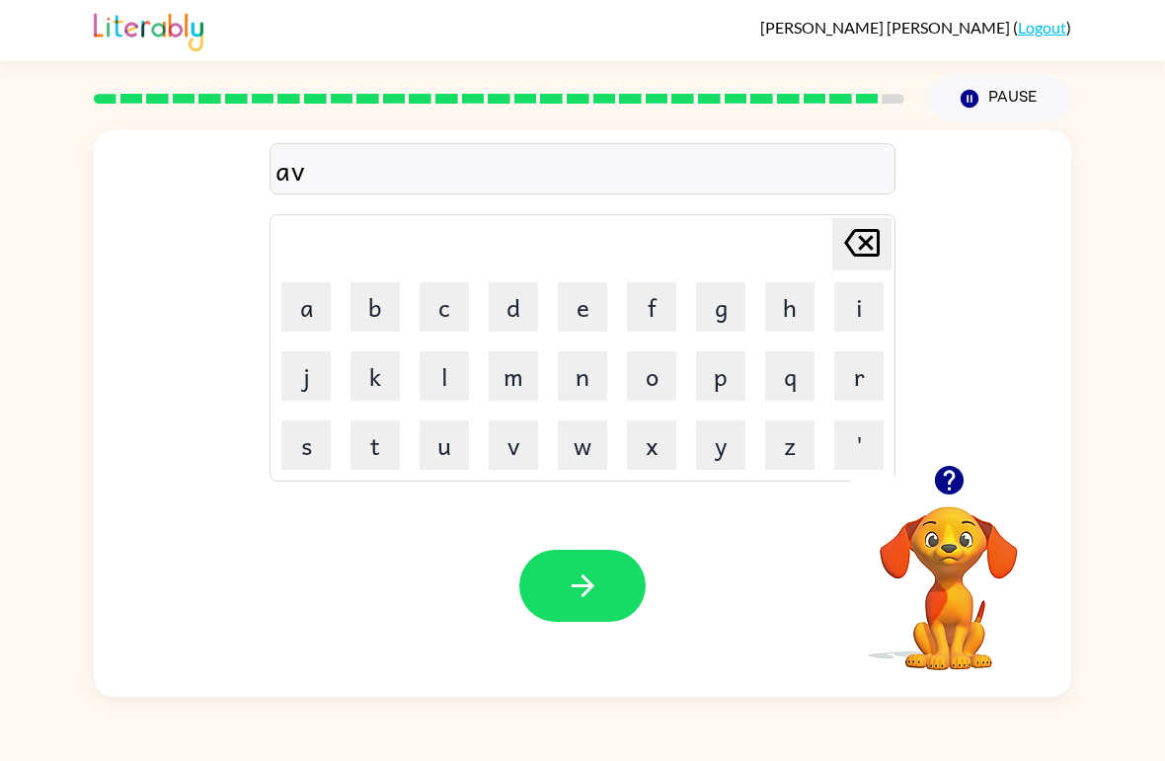
click at [382, 440] on button "t" at bounding box center [374, 445] width 49 height 49
click at [576, 317] on button "e" at bounding box center [582, 306] width 49 height 49
click at [876, 362] on button "r" at bounding box center [858, 375] width 49 height 49
click at [587, 586] on icon "button" at bounding box center [582, 586] width 23 height 23
